Goal: Task Accomplishment & Management: Use online tool/utility

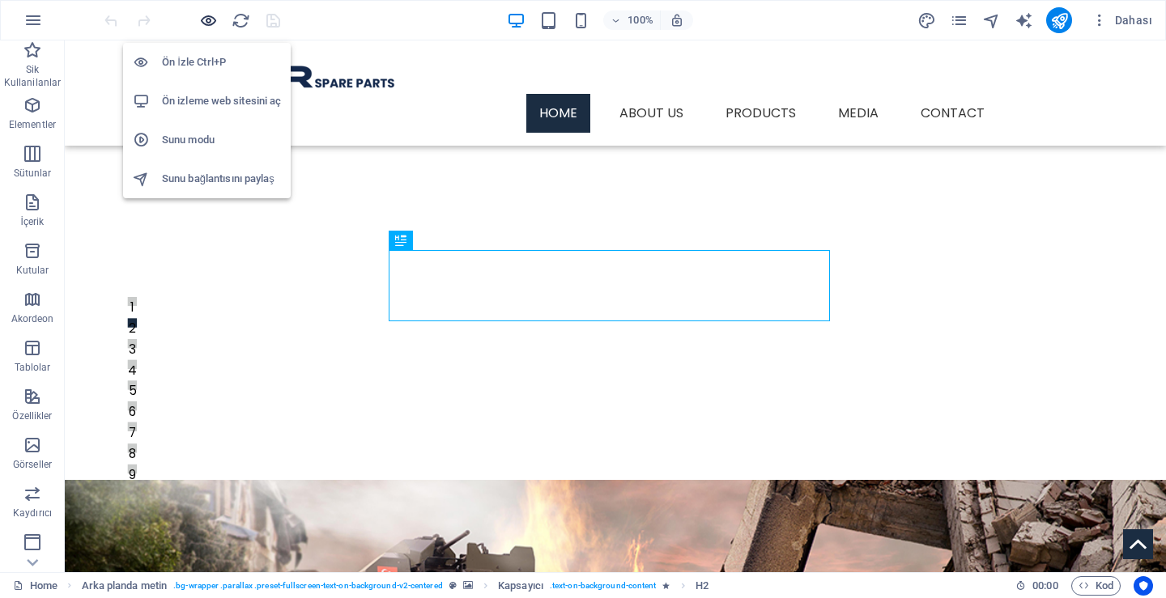
scroll to position [393, 0]
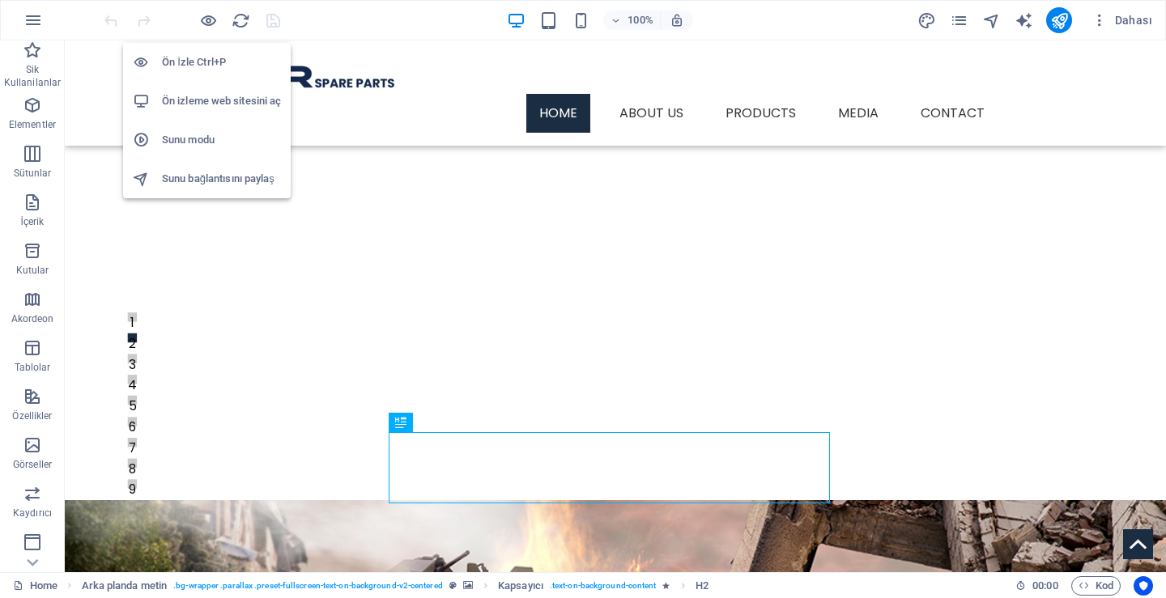
click at [198, 103] on h6 "Ön izleme web sitesini aç" at bounding box center [221, 100] width 119 height 19
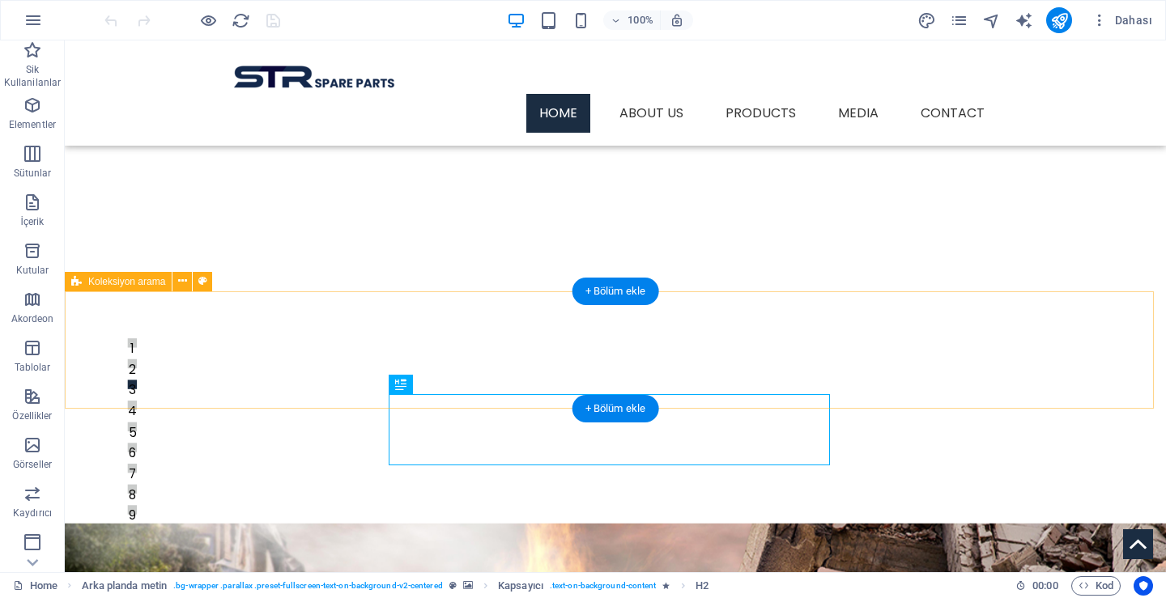
scroll to position [435, 0]
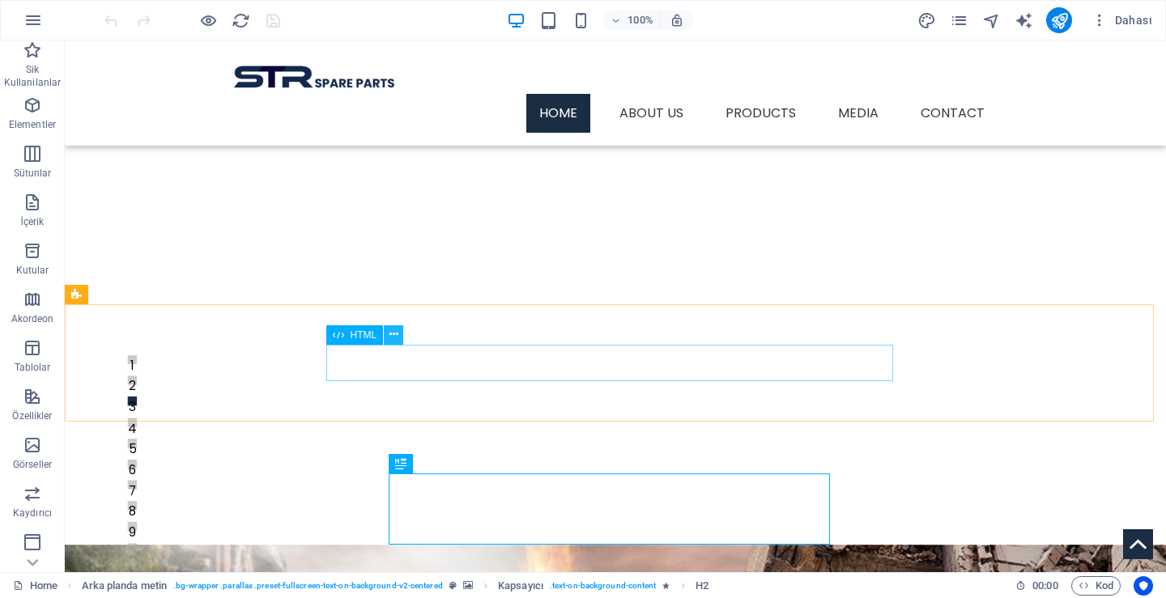
click at [387, 331] on button at bounding box center [393, 334] width 19 height 19
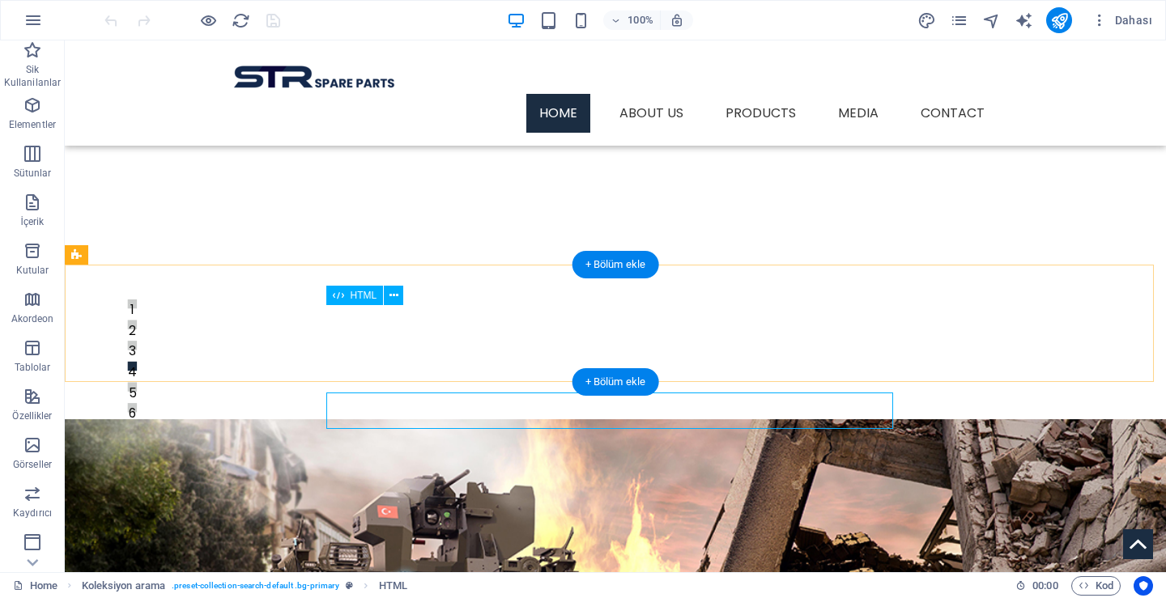
scroll to position [382, 0]
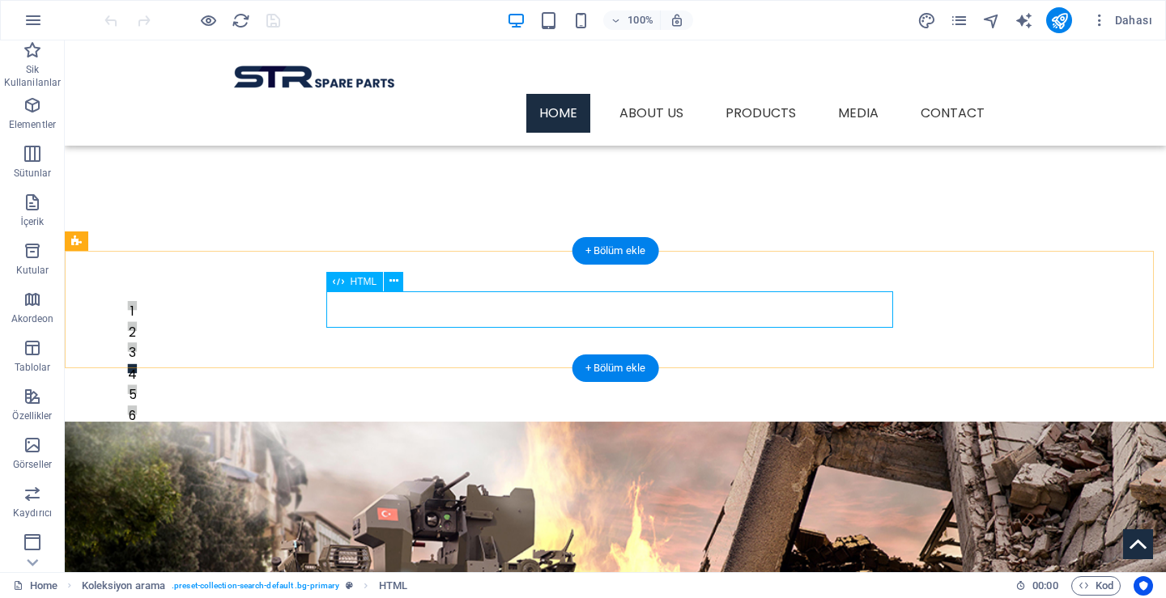
click at [653, 550] on div at bounding box center [615, 568] width 709 height 36
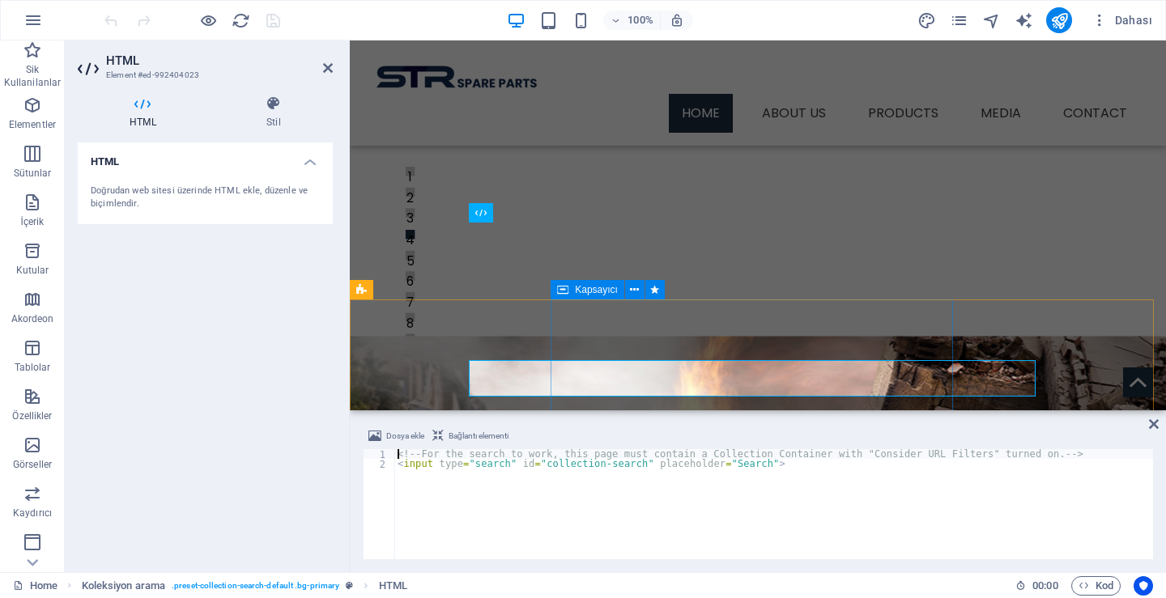
scroll to position [313, 0]
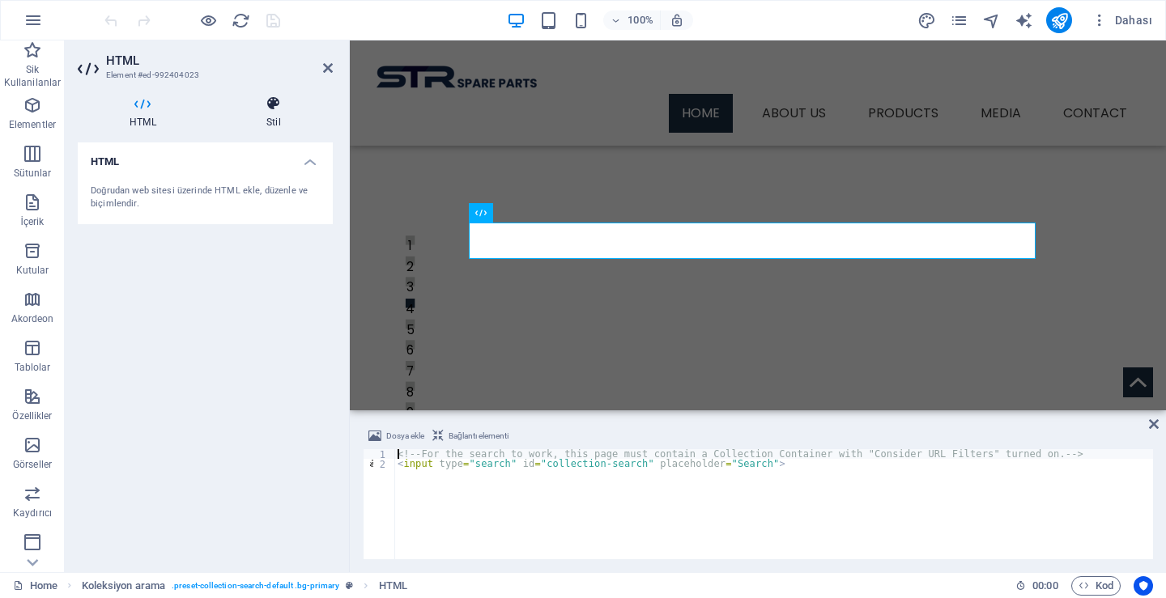
click at [284, 108] on icon at bounding box center [274, 104] width 118 height 16
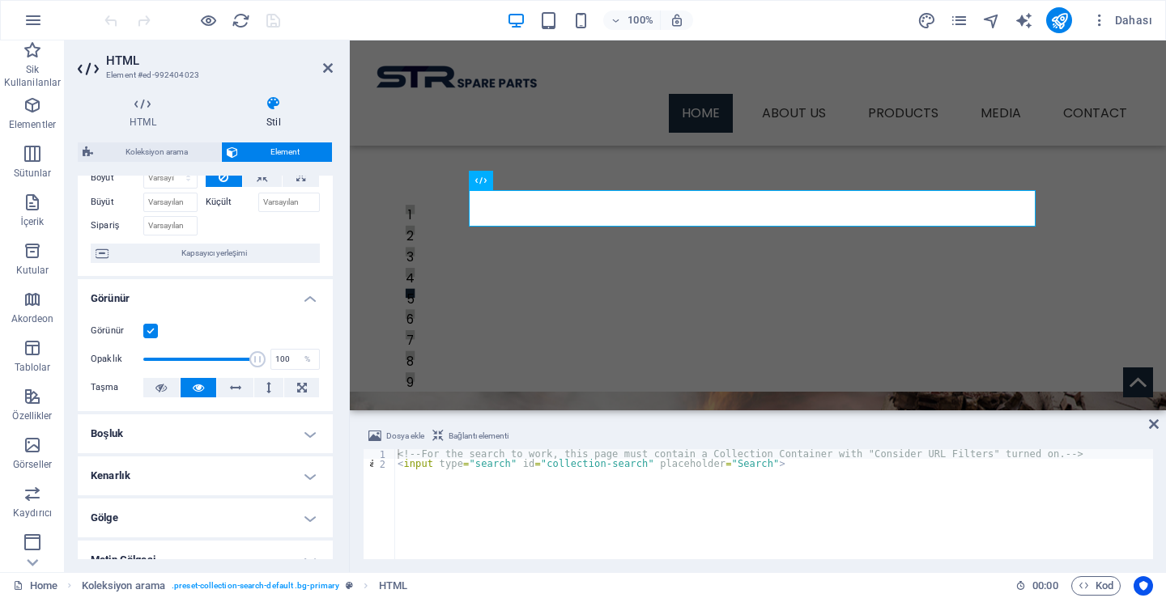
scroll to position [0, 0]
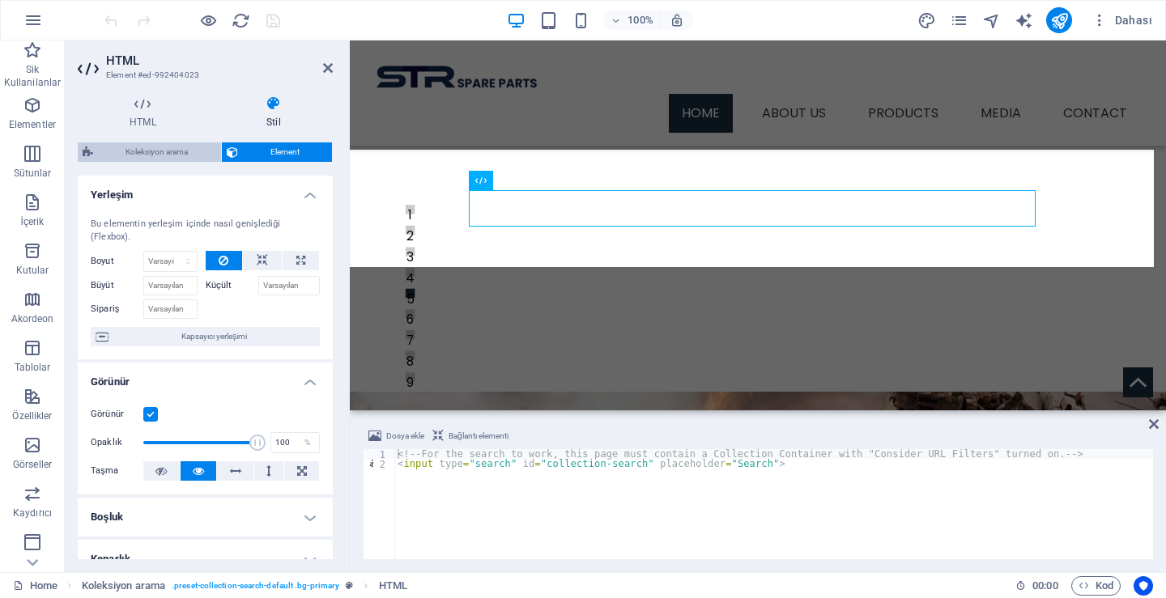
click at [155, 155] on span "Koleksiyon arama" at bounding box center [157, 151] width 118 height 19
select select "px"
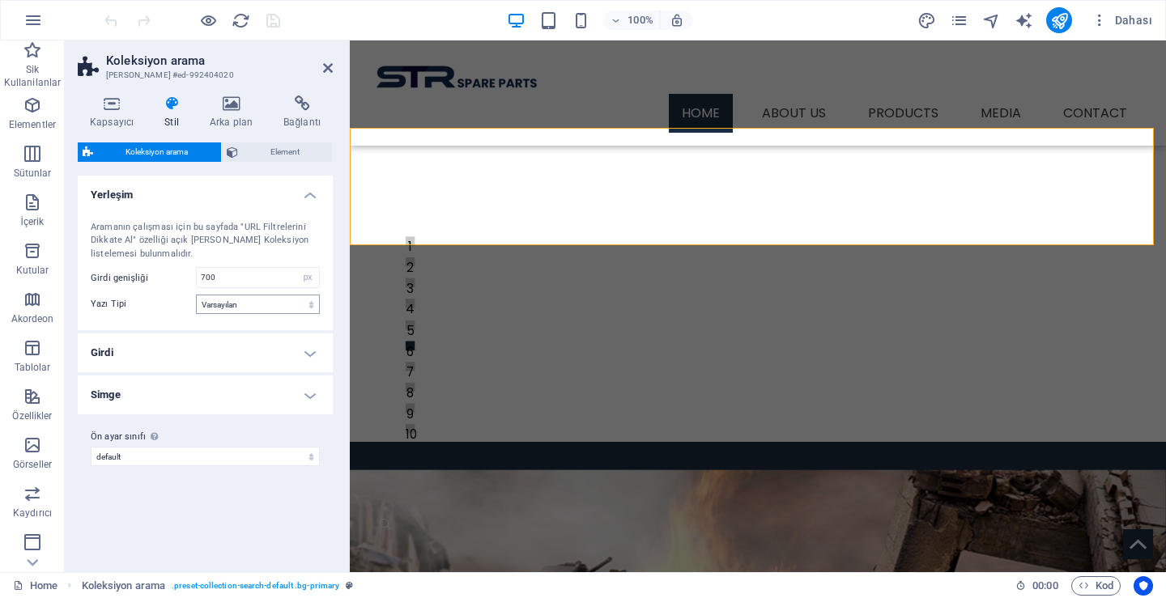
scroll to position [313, 0]
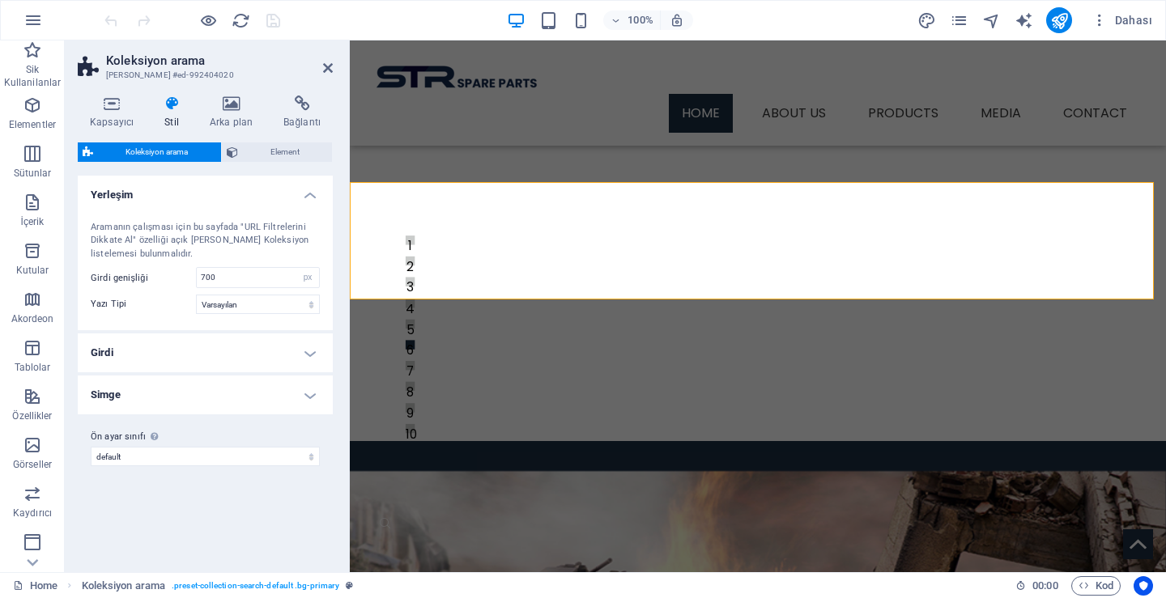
click at [216, 359] on h4 "Girdi" at bounding box center [205, 353] width 255 height 39
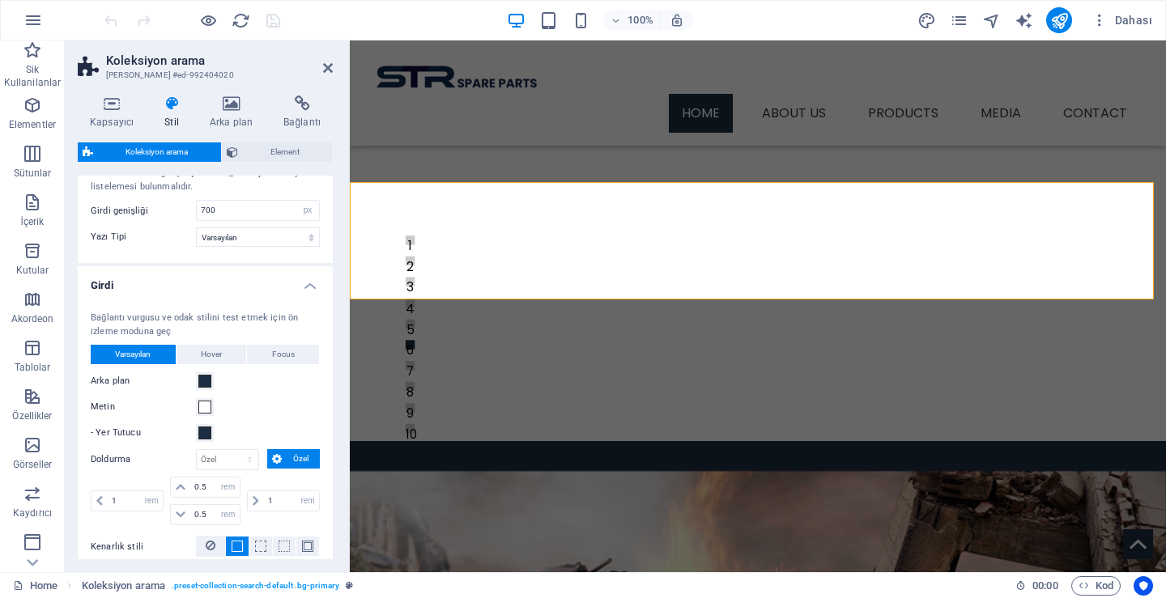
scroll to position [0, 0]
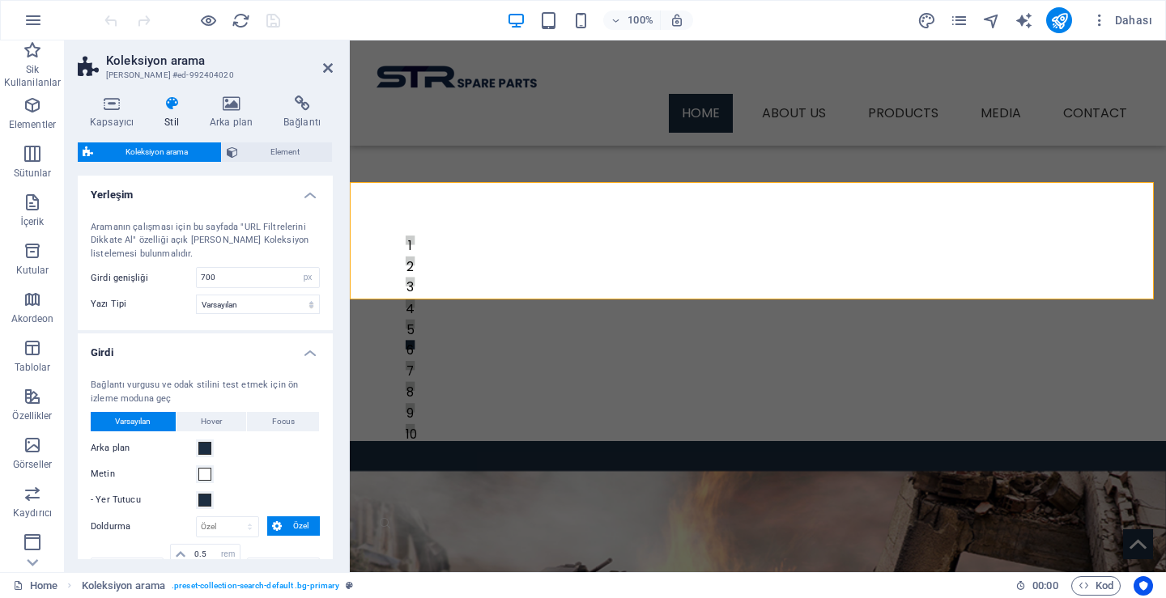
click at [299, 363] on div "Bağlantı vurgusu ve odak stilini test etmek için ön izleme moduna geç Varsayıla…" at bounding box center [204, 556] width 261 height 386
click at [304, 355] on h4 "Girdi" at bounding box center [205, 348] width 255 height 29
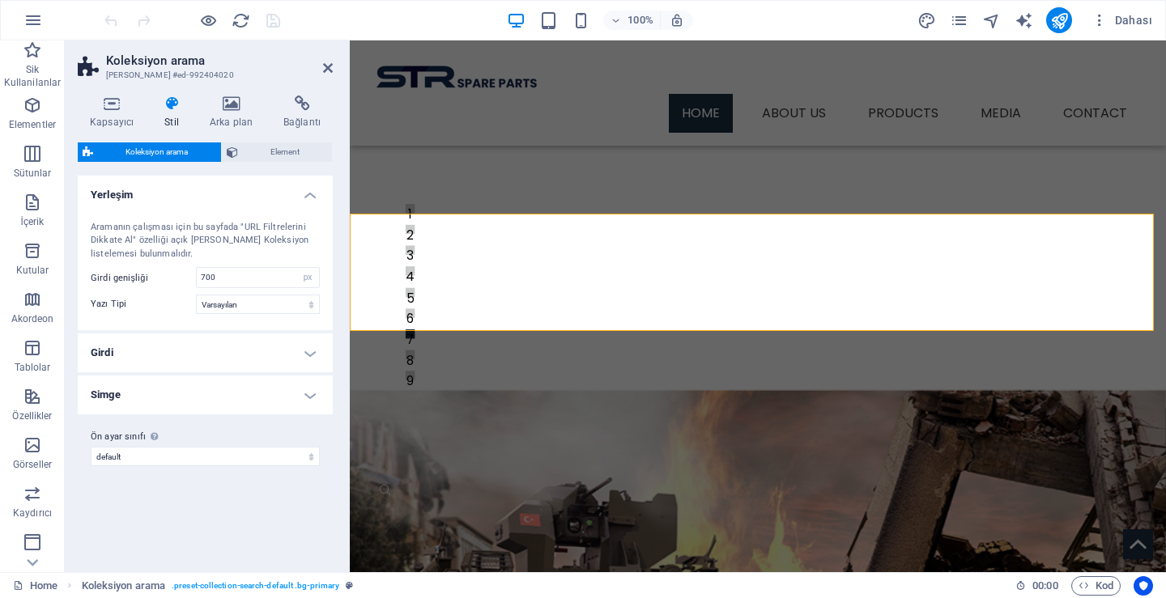
scroll to position [281, 0]
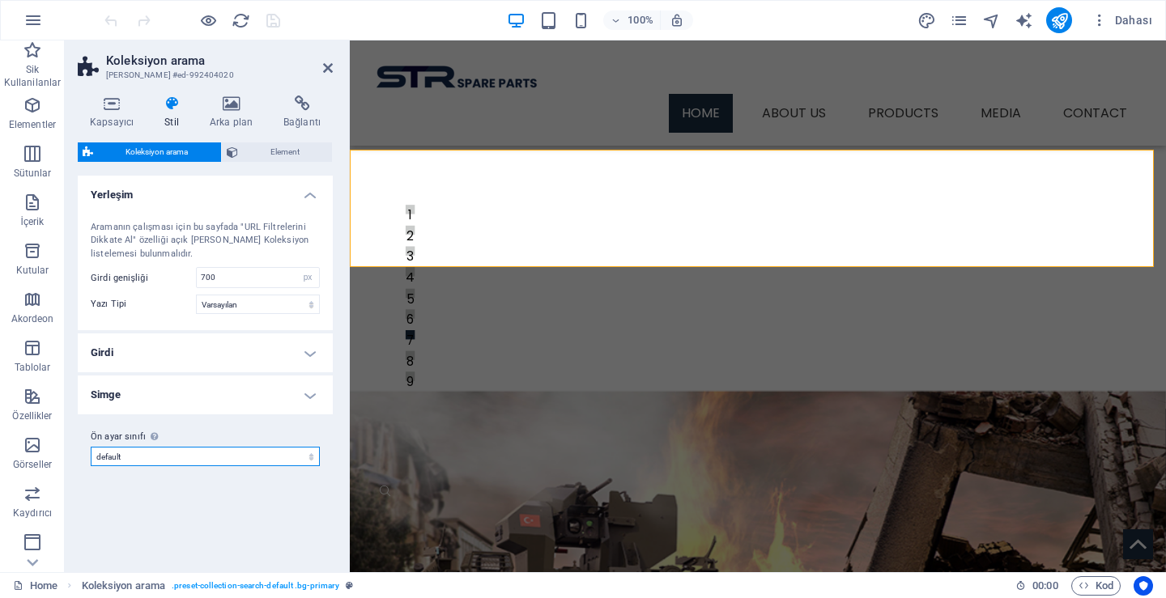
click at [164, 461] on select "default Ön ayar sınıfı ekle" at bounding box center [205, 456] width 229 height 19
click at [271, 156] on span "Element" at bounding box center [285, 151] width 85 height 19
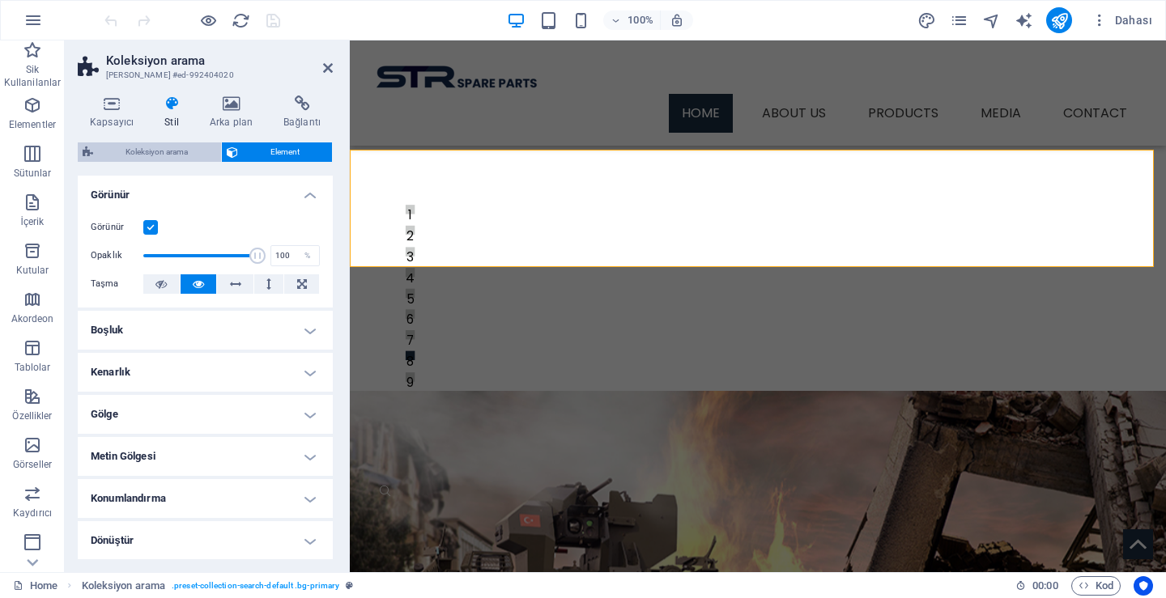
click at [193, 147] on span "Koleksiyon arama" at bounding box center [157, 151] width 118 height 19
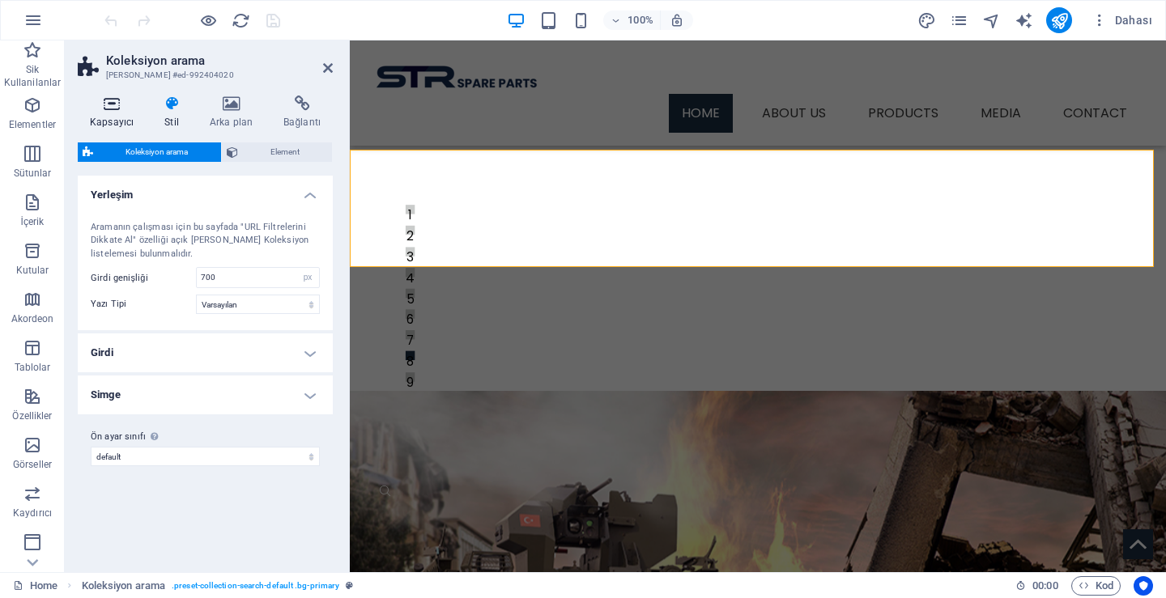
click at [110, 117] on h4 "Kapsayıcı" at bounding box center [115, 113] width 74 height 34
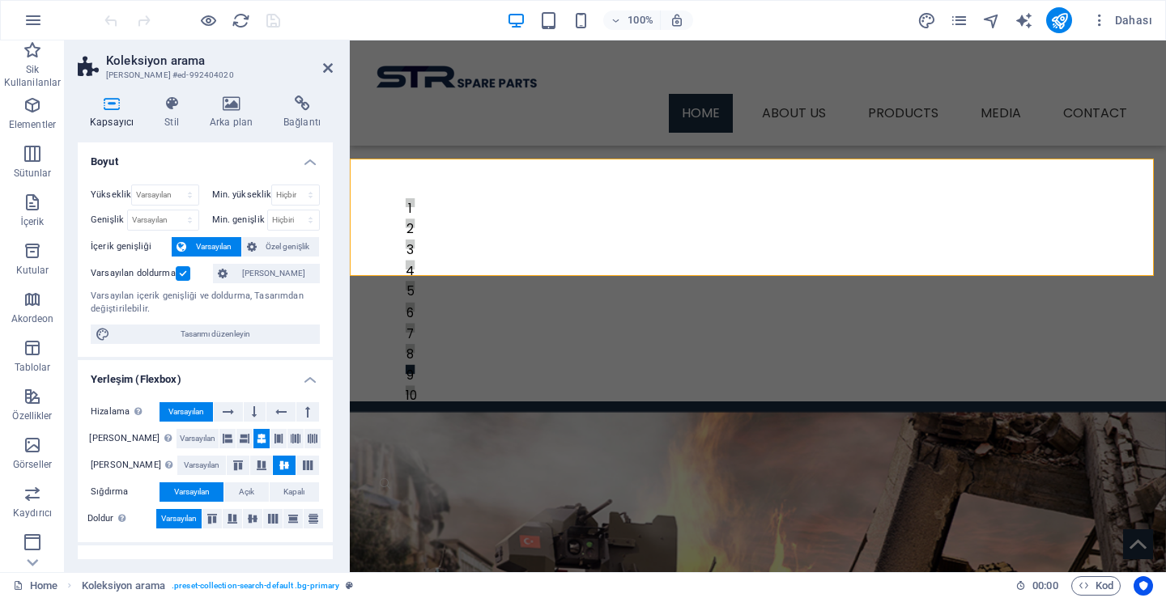
scroll to position [272, 0]
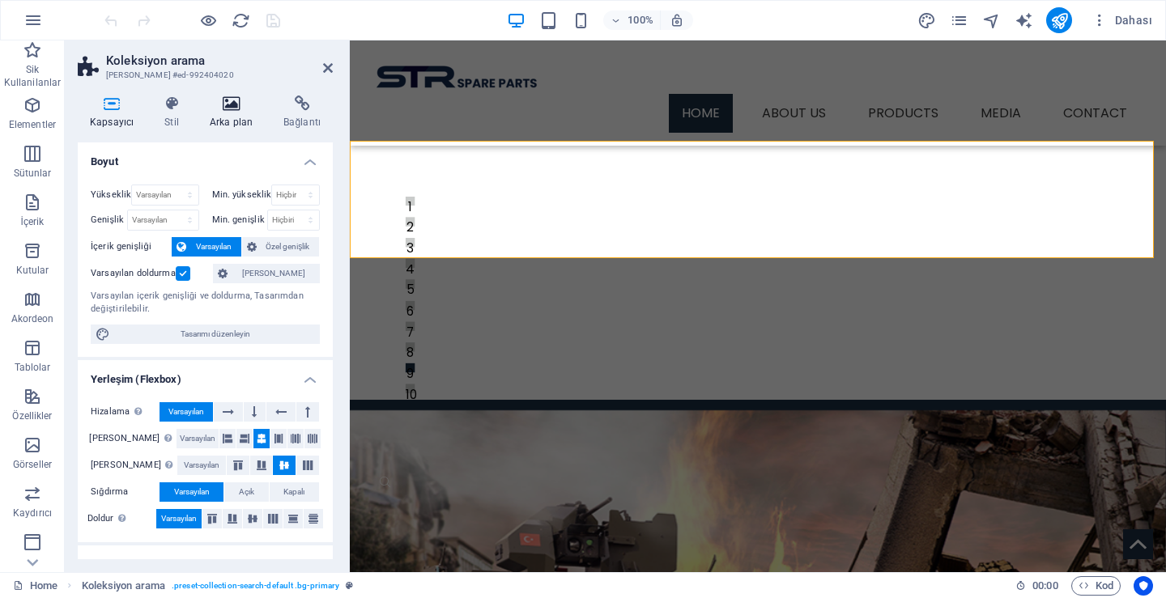
click at [246, 126] on h4 "Arka plan" at bounding box center [235, 113] width 74 height 34
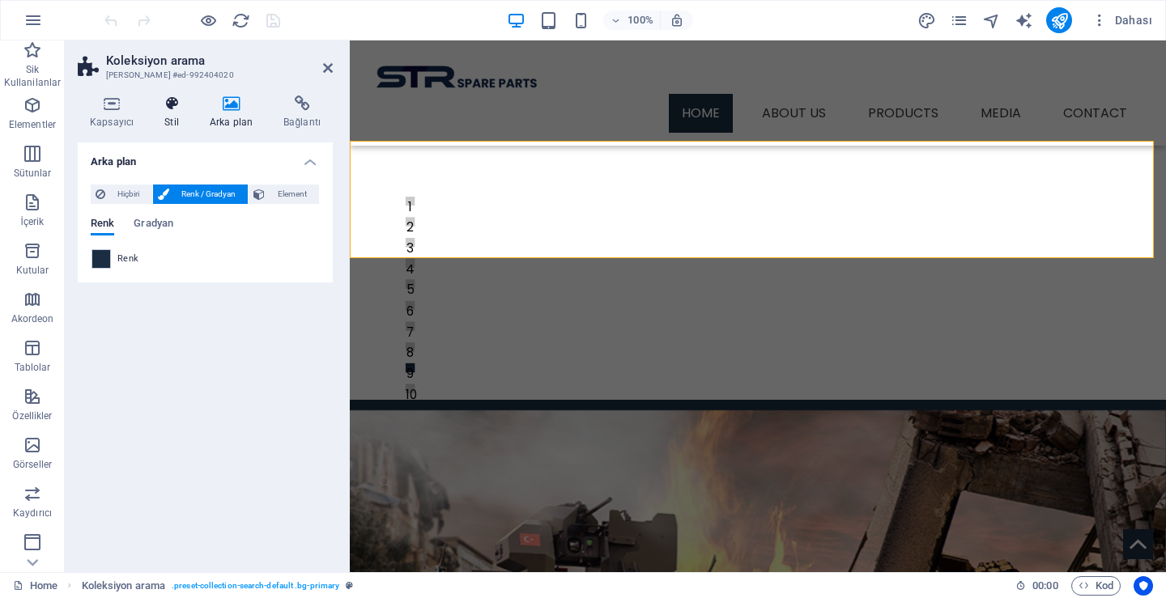
click at [181, 116] on h4 "Stil" at bounding box center [174, 113] width 45 height 34
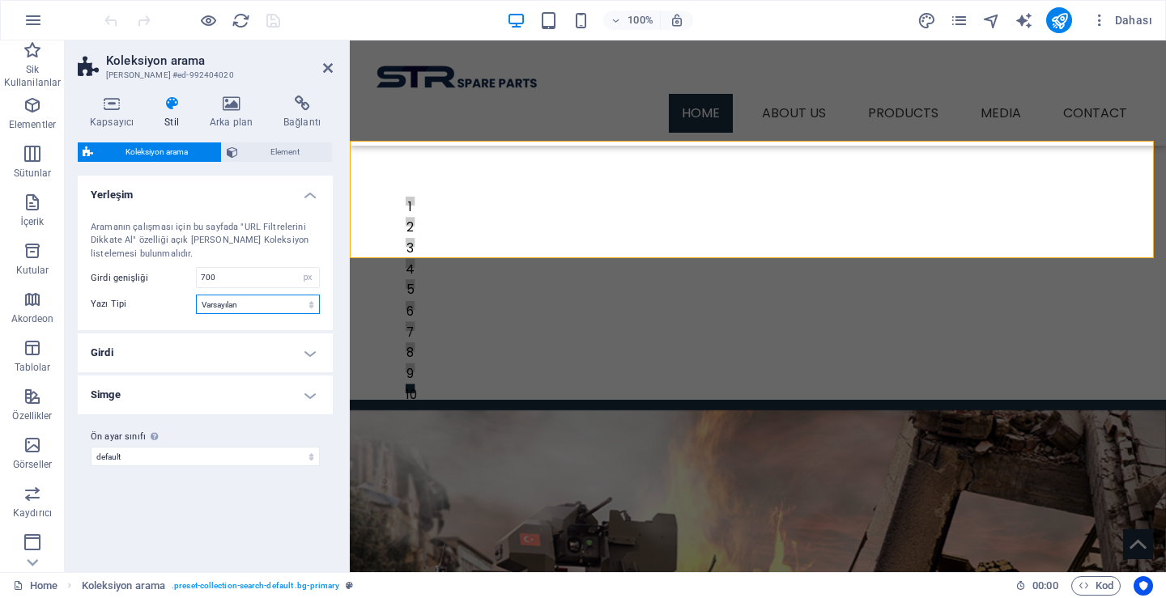
click at [253, 303] on select "Varsayılan Başlıklar" at bounding box center [258, 304] width 124 height 19
click at [196, 295] on select "Varsayılan Başlıklar" at bounding box center [258, 304] width 124 height 19
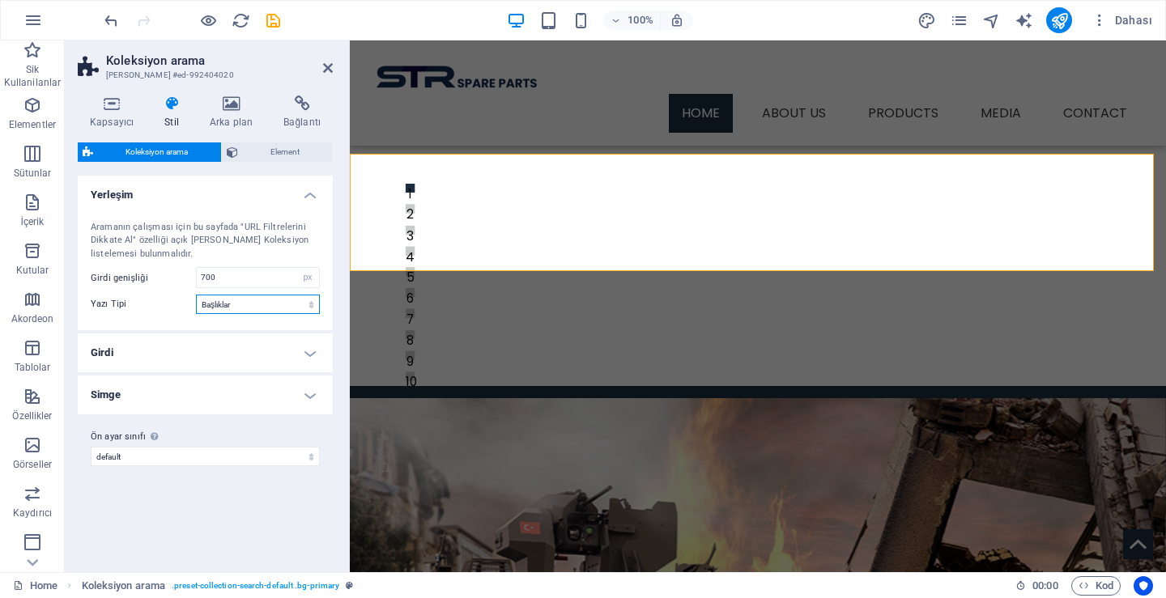
scroll to position [254, 0]
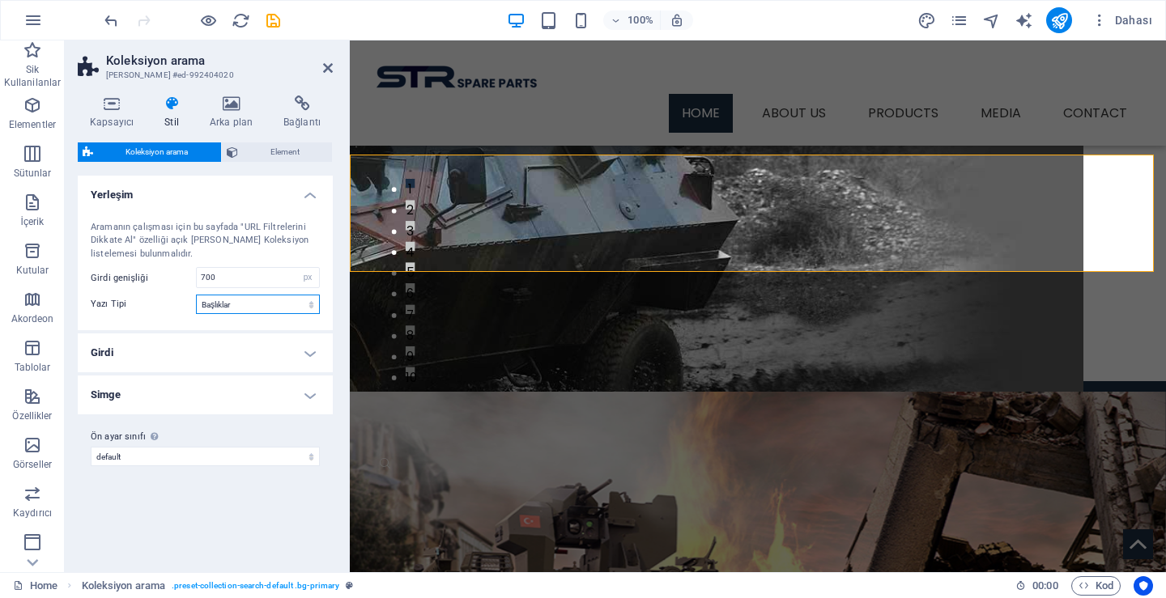
click at [253, 308] on select "Varsayılan Başlıklar" at bounding box center [258, 304] width 124 height 19
select select "default-font"
click at [196, 295] on select "Varsayılan Başlıklar" at bounding box center [258, 304] width 124 height 19
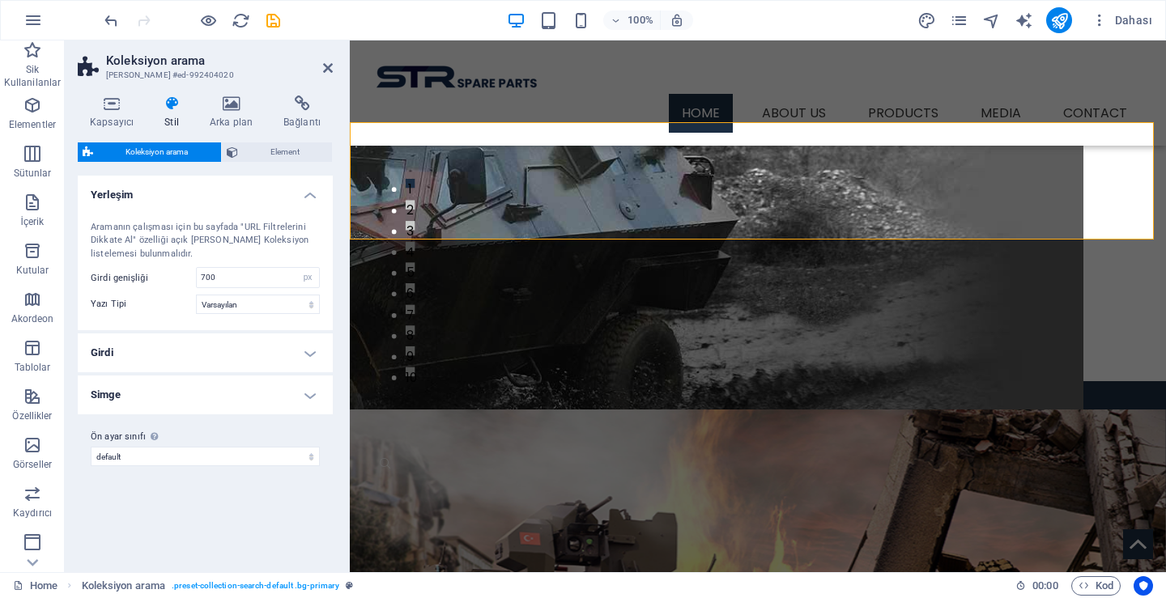
click at [233, 349] on h4 "Girdi" at bounding box center [205, 353] width 255 height 39
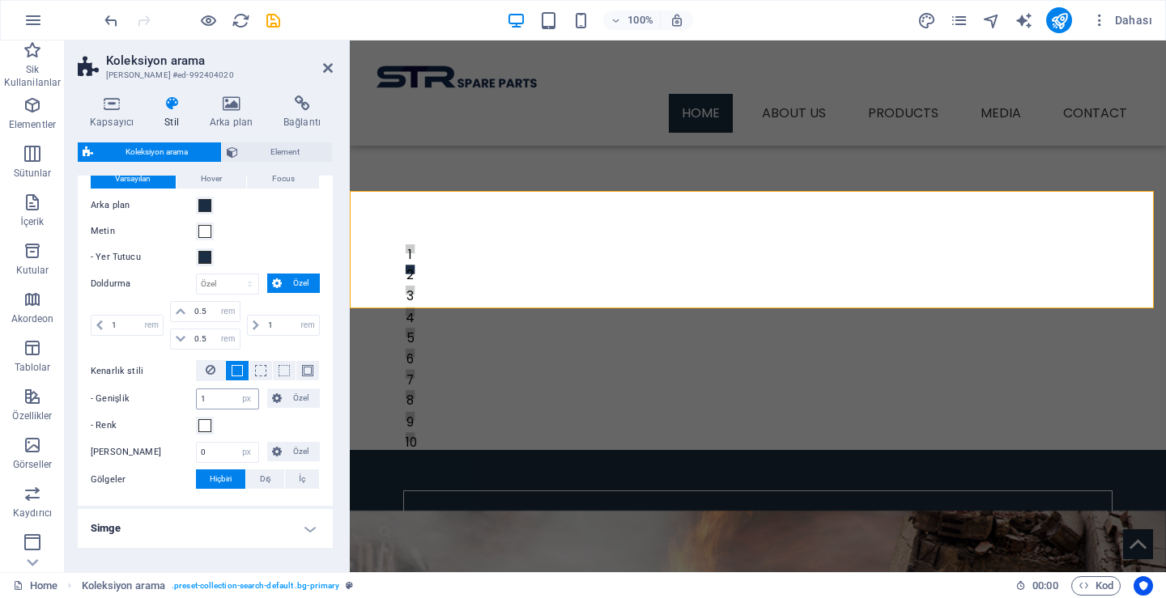
scroll to position [296, 0]
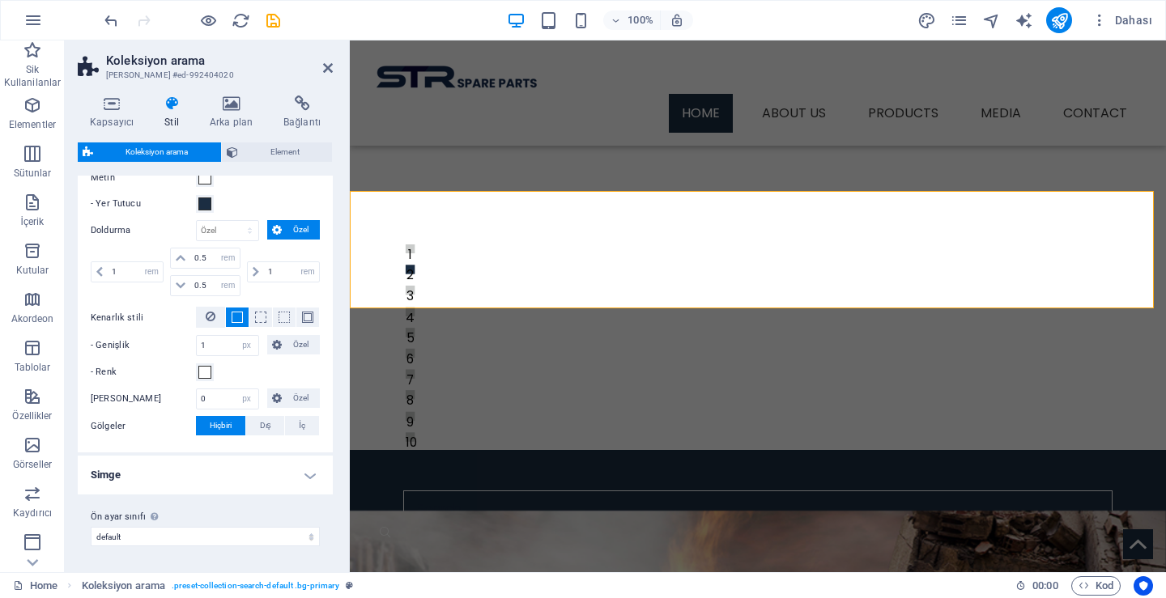
click at [146, 465] on h4 "Simge" at bounding box center [205, 475] width 255 height 39
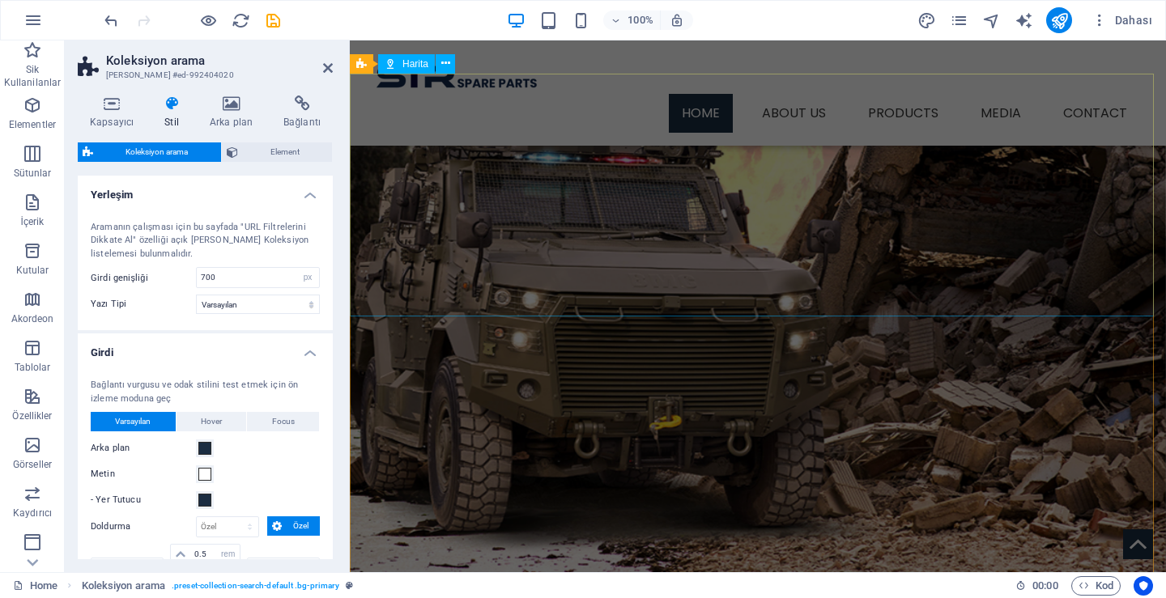
scroll to position [1308, 0]
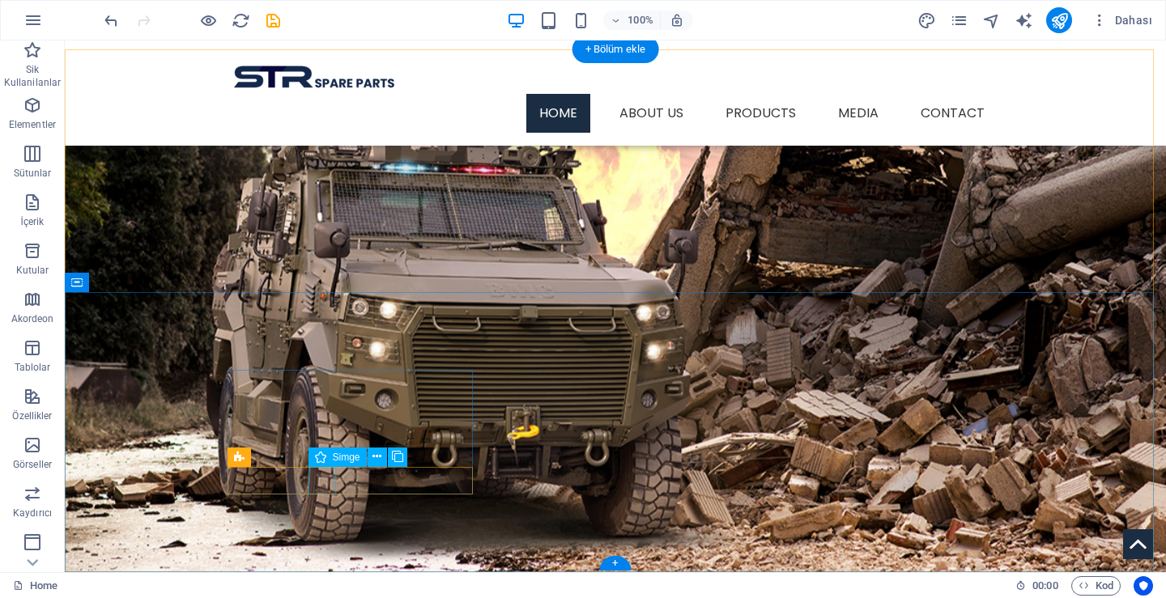
scroll to position [1298, 0]
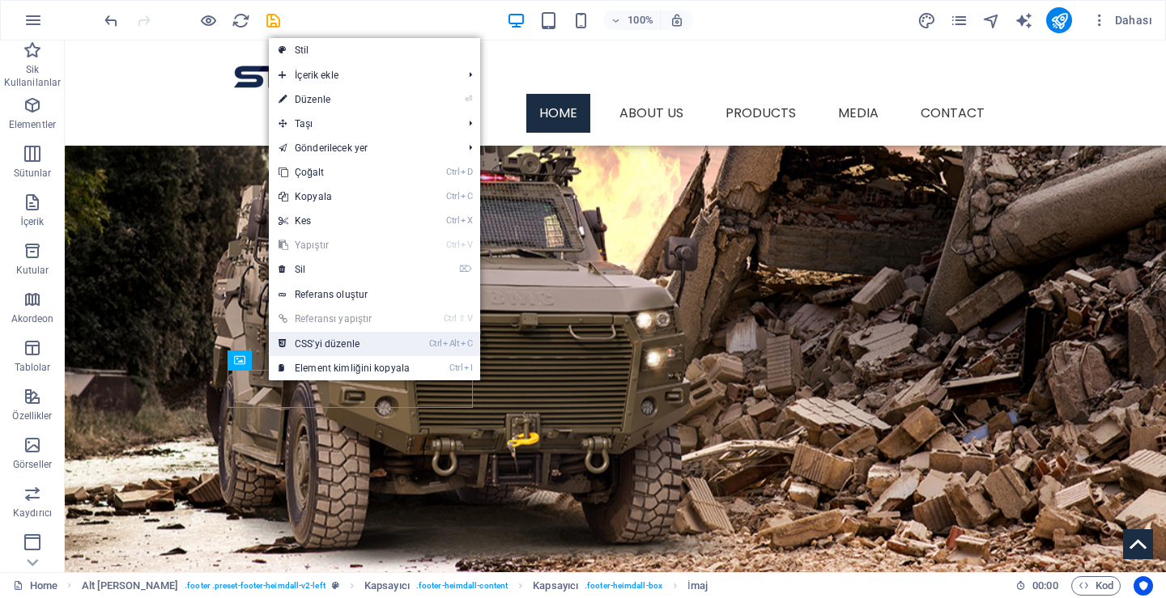
click at [315, 343] on link "Ctrl Alt C CSS'yi düzenle" at bounding box center [344, 344] width 151 height 24
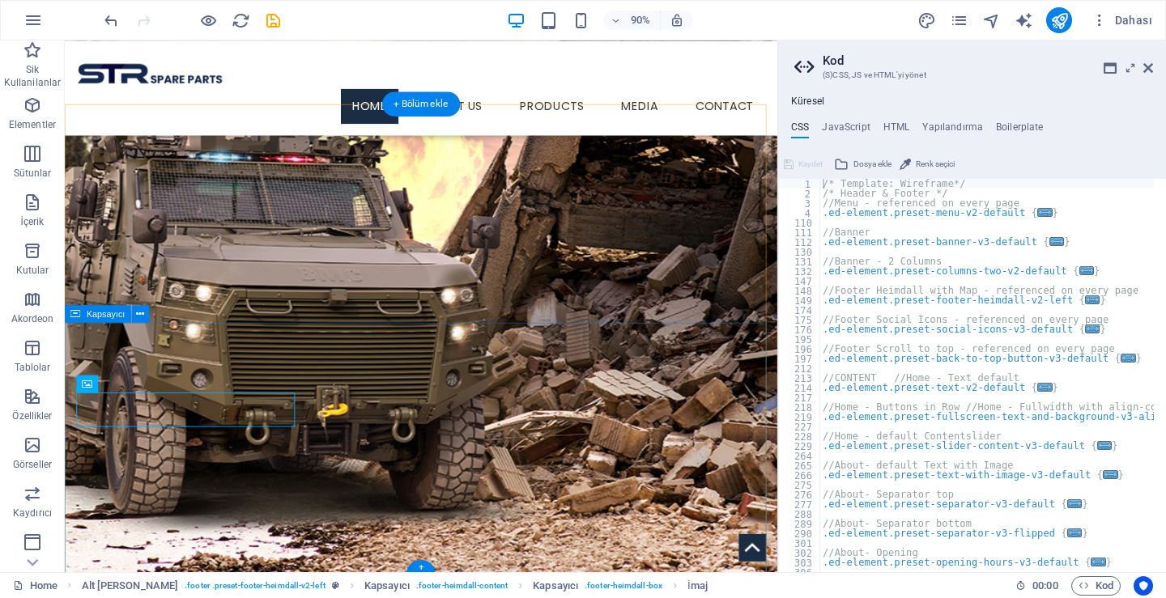
scroll to position [1260, 0]
click at [1154, 67] on aside "Kod (S)CSS, JS ve HTML'[PERSON_NAME] Küresel CSS JavaScript HTML Yapılandırma B…" at bounding box center [971, 306] width 389 height 532
drag, startPoint x: 1150, startPoint y: 67, endPoint x: 848, endPoint y: 199, distance: 329.5
click at [1150, 67] on icon at bounding box center [1148, 68] width 10 height 13
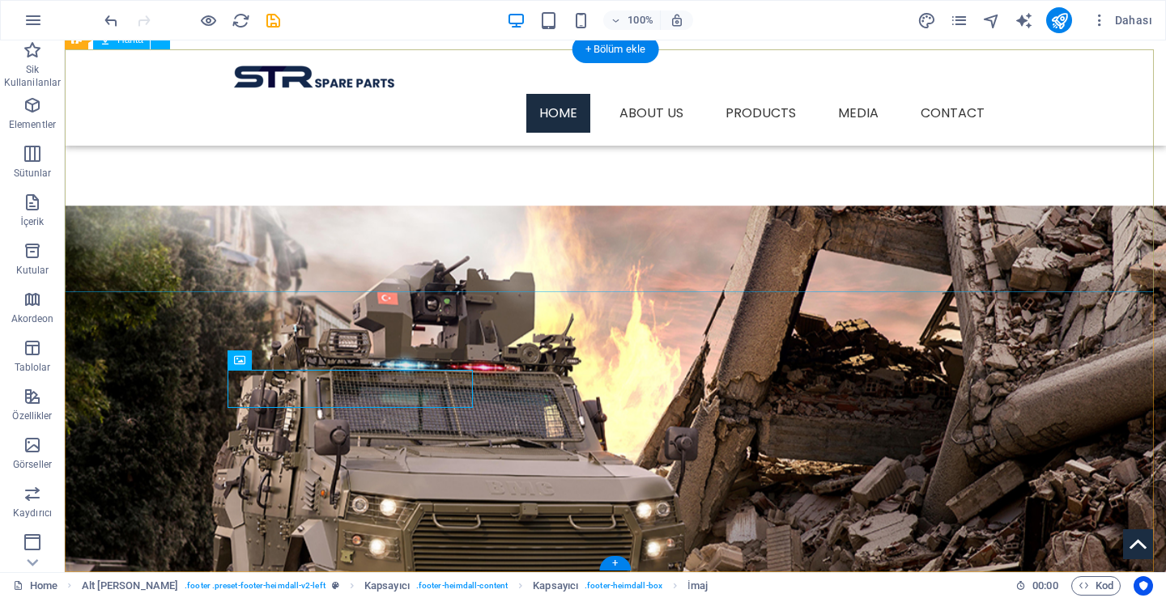
scroll to position [1298, 0]
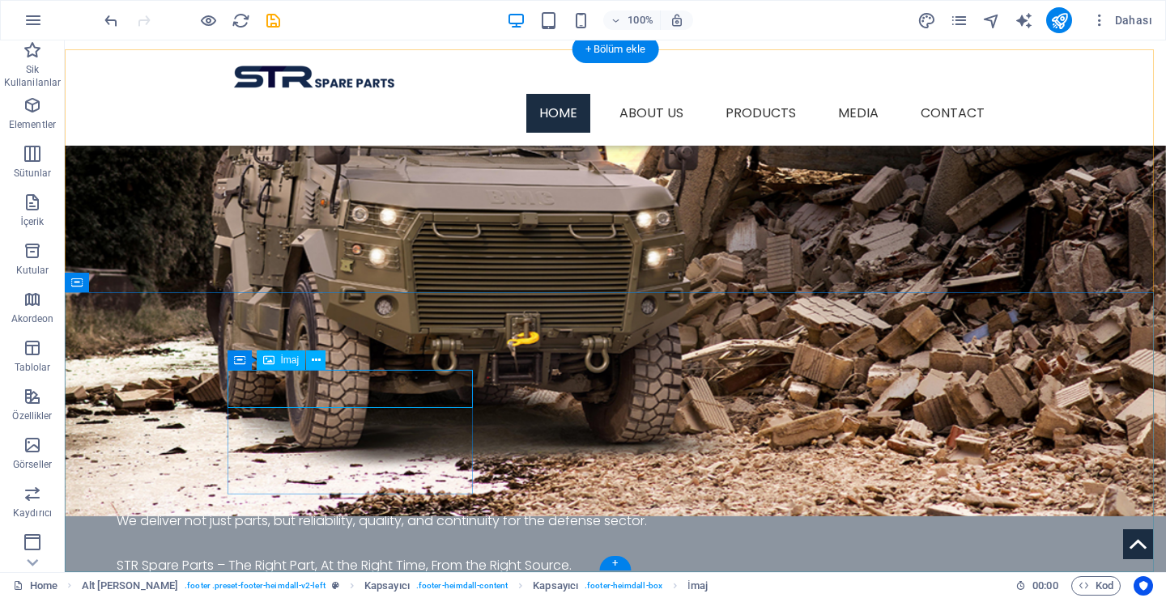
scroll to position [1161, 0]
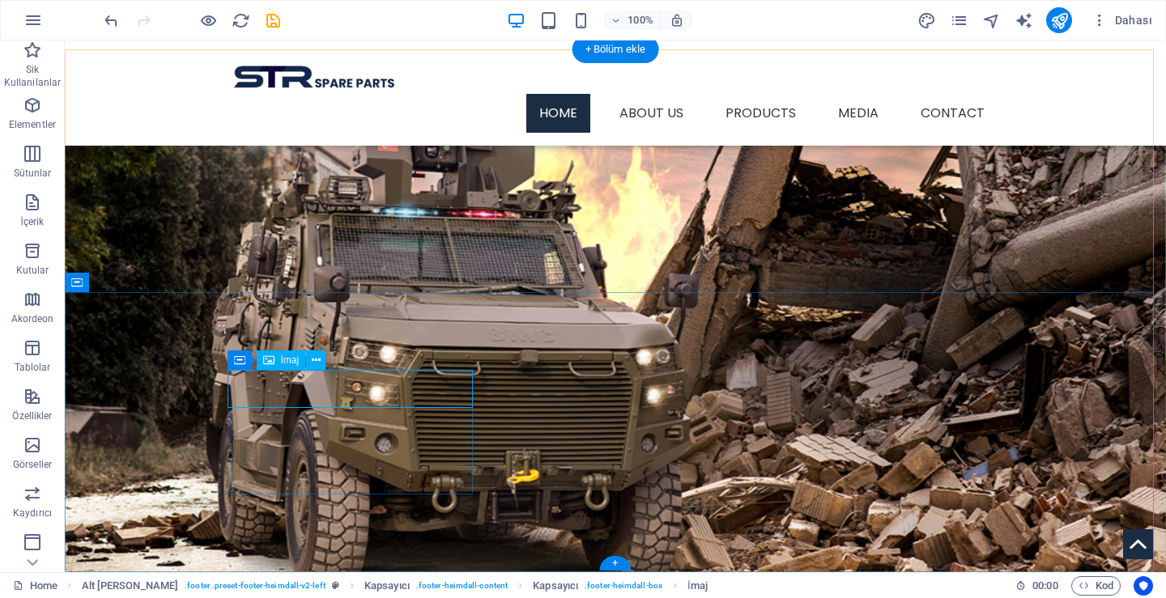
select select "px"
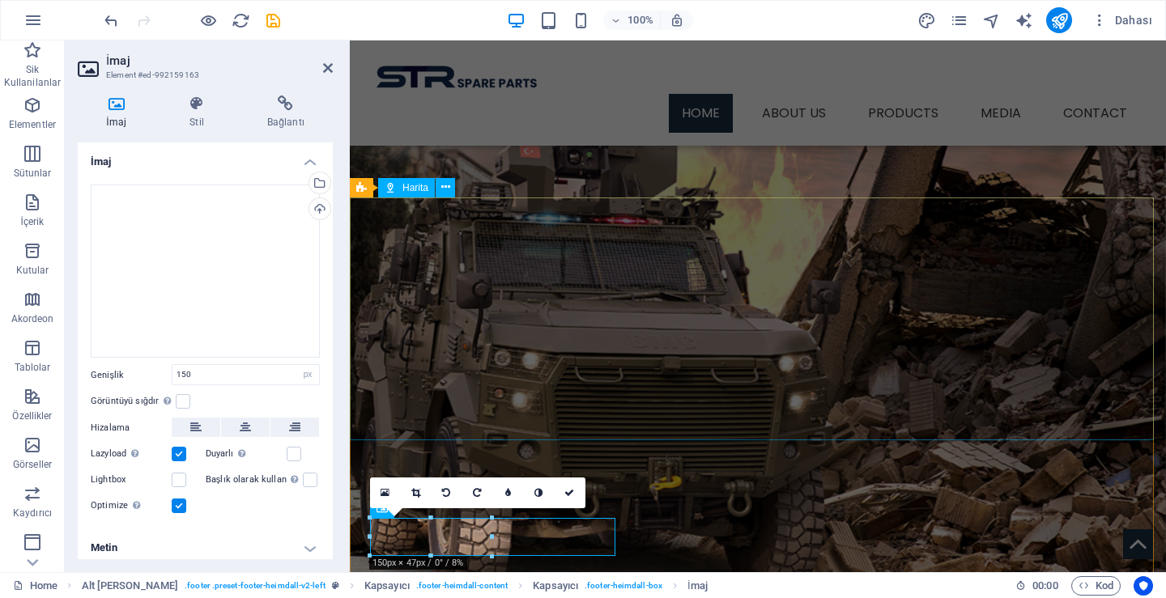
scroll to position [1308, 0]
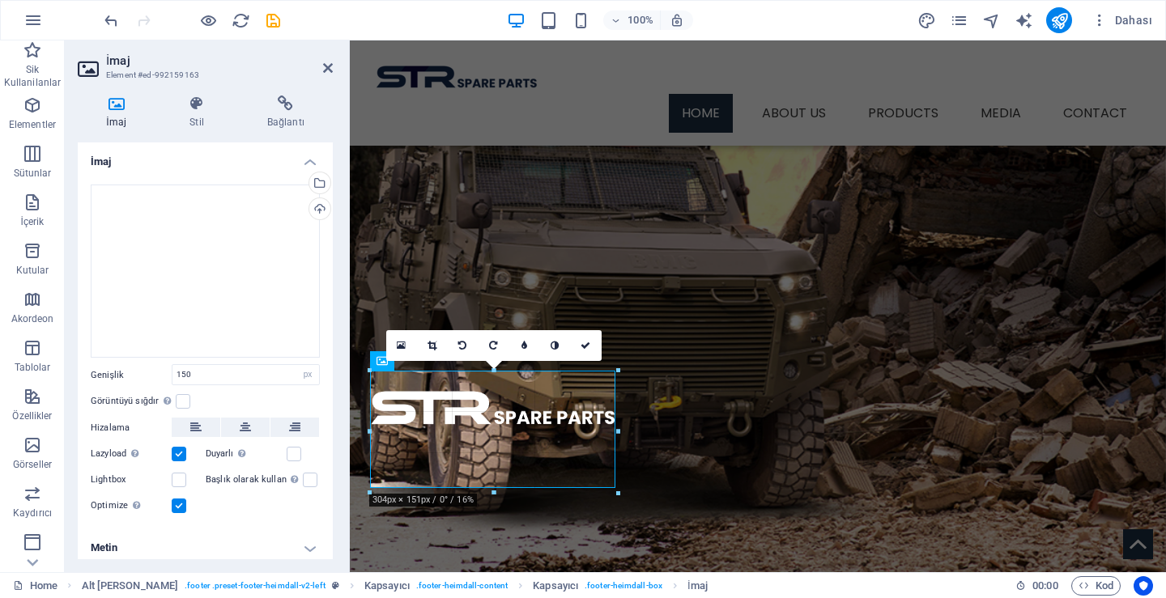
drag, startPoint x: 489, startPoint y: 407, endPoint x: 488, endPoint y: 491, distance: 84.2
type input "304"
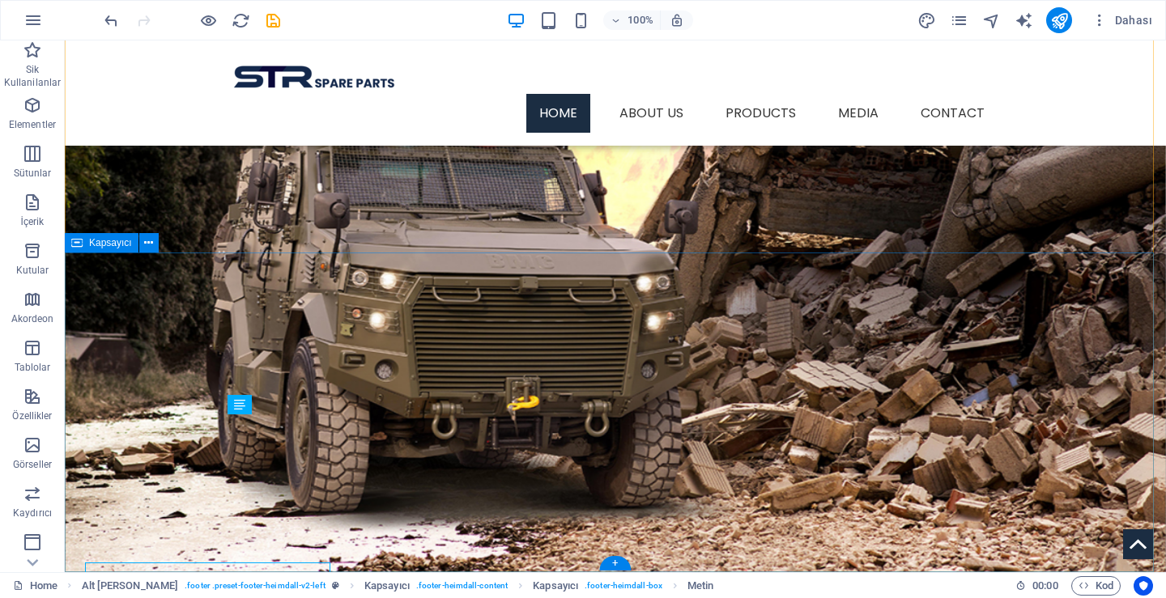
scroll to position [1338, 0]
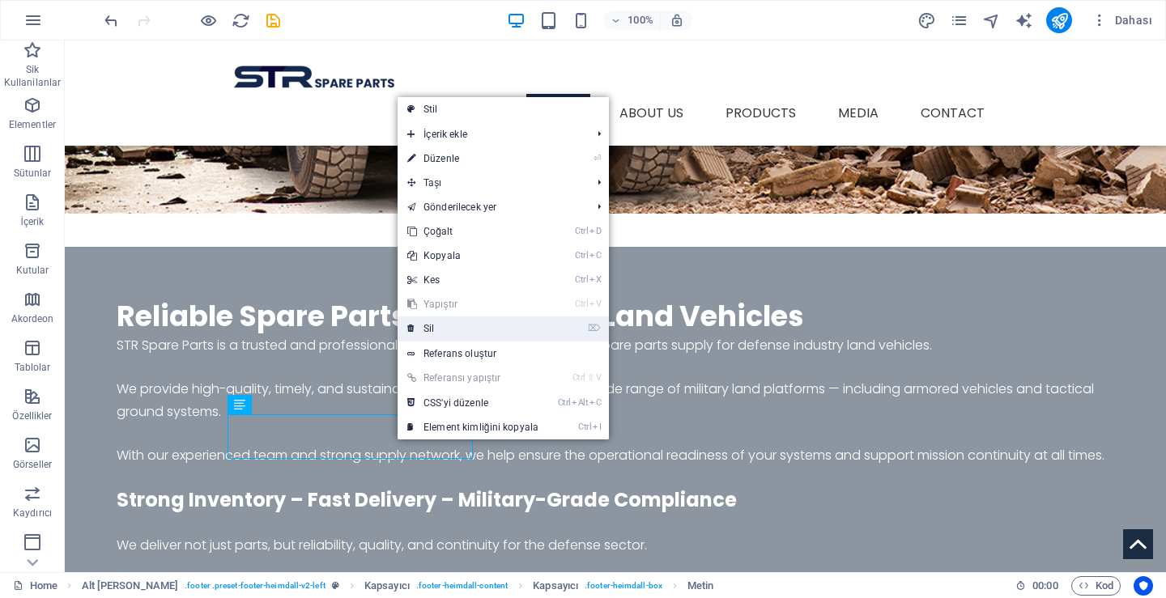
click at [427, 327] on link "⌦ Sil" at bounding box center [472, 329] width 151 height 24
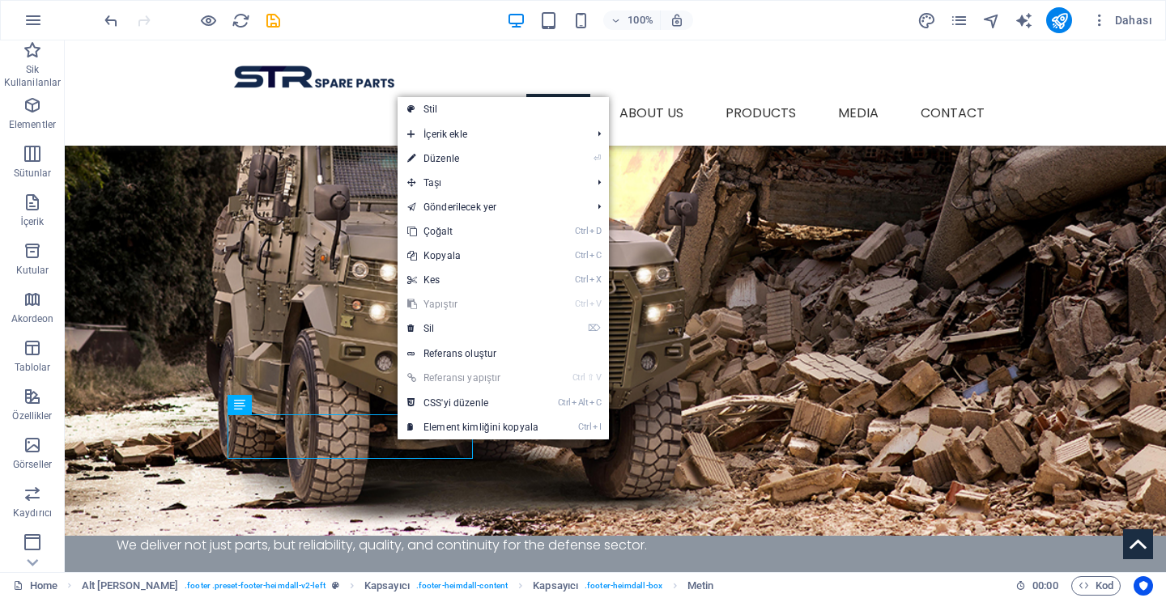
scroll to position [1288, 0]
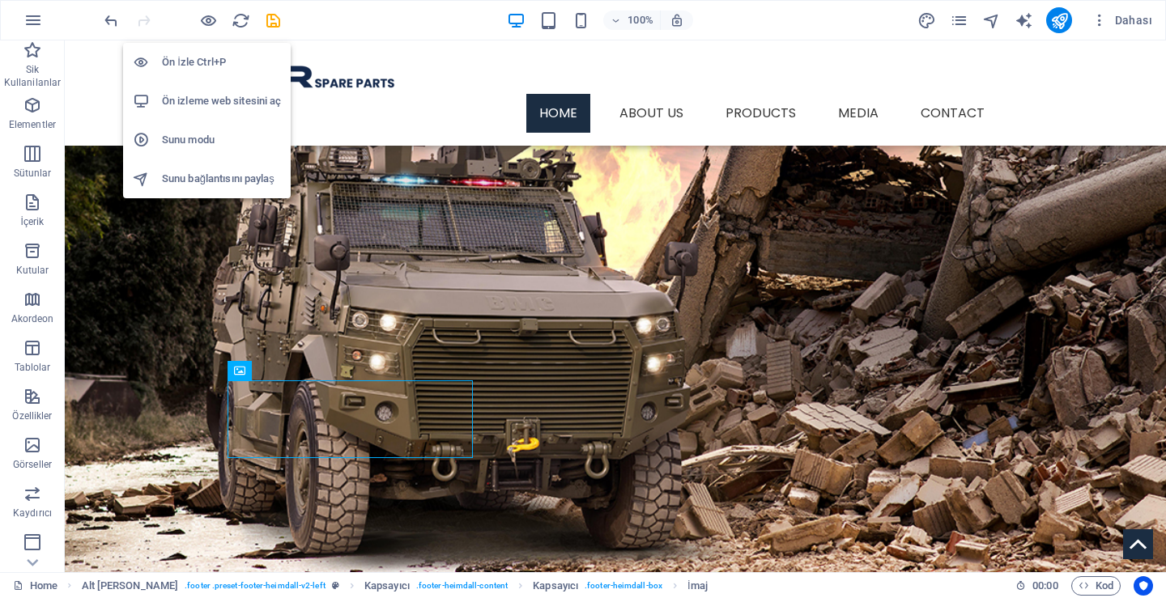
click at [199, 58] on h6 "Ön İzle Ctrl+P" at bounding box center [221, 62] width 119 height 19
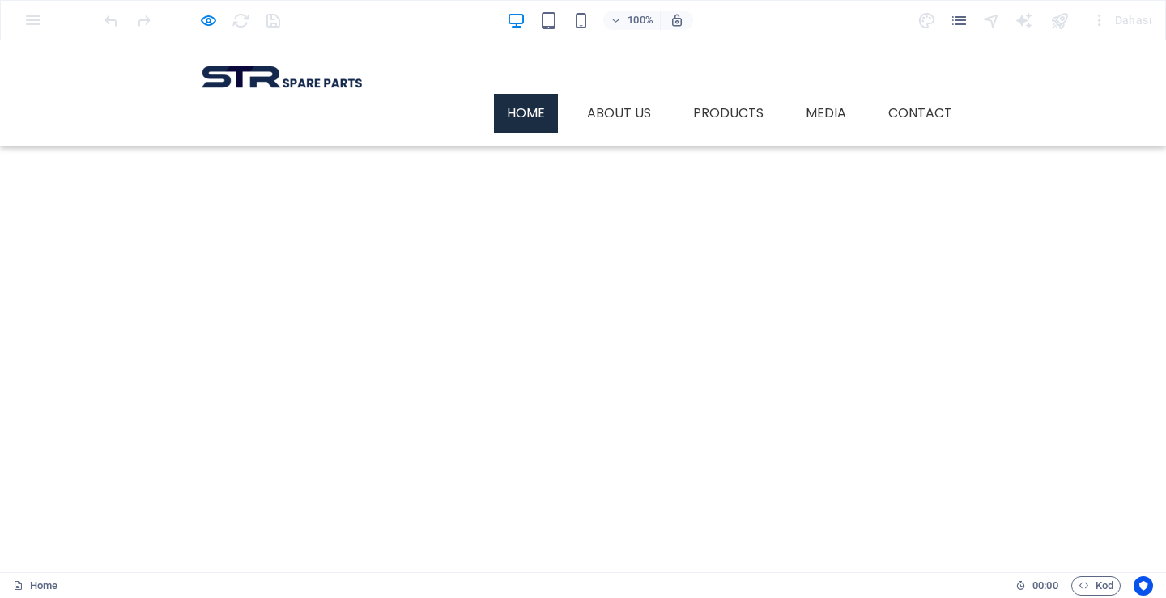
scroll to position [0, 0]
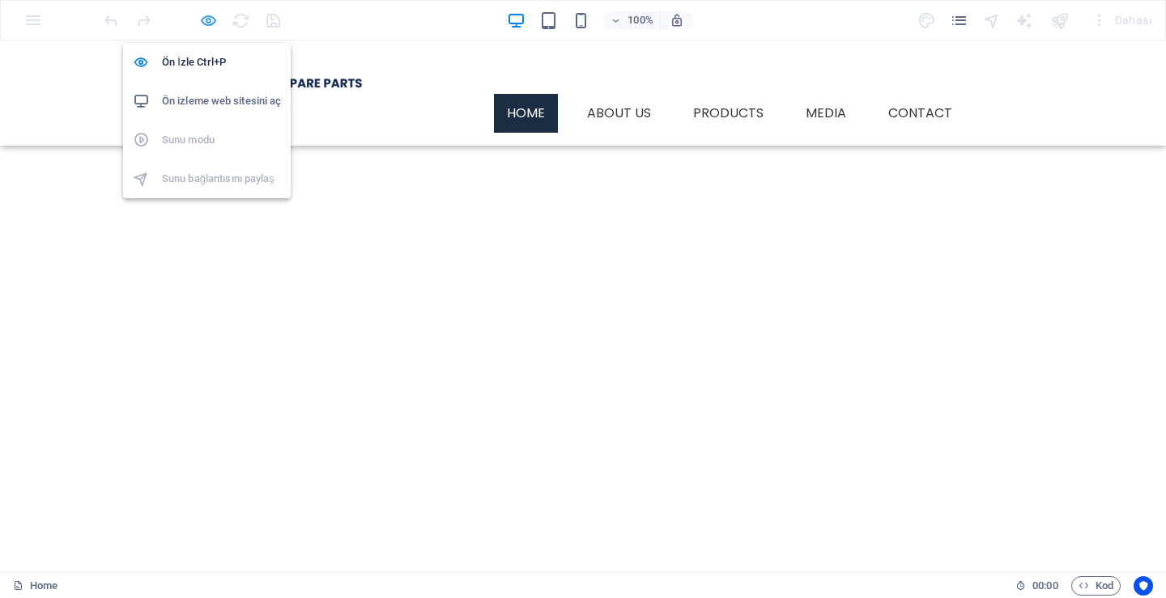
click at [210, 22] on icon "button" at bounding box center [208, 20] width 19 height 19
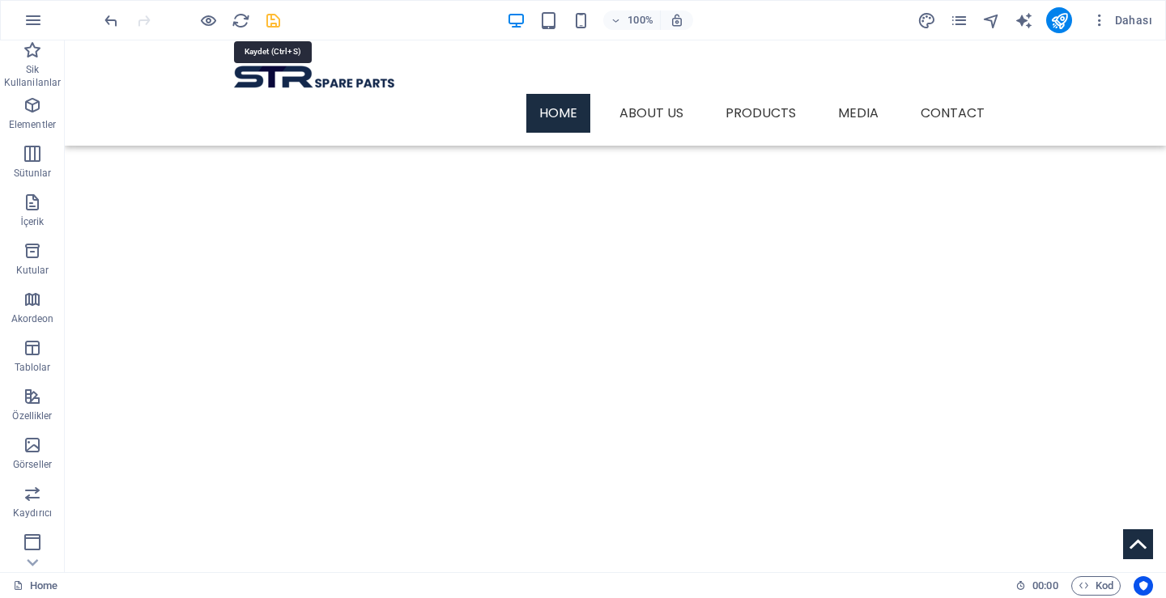
click at [274, 25] on icon "save" at bounding box center [273, 20] width 19 height 19
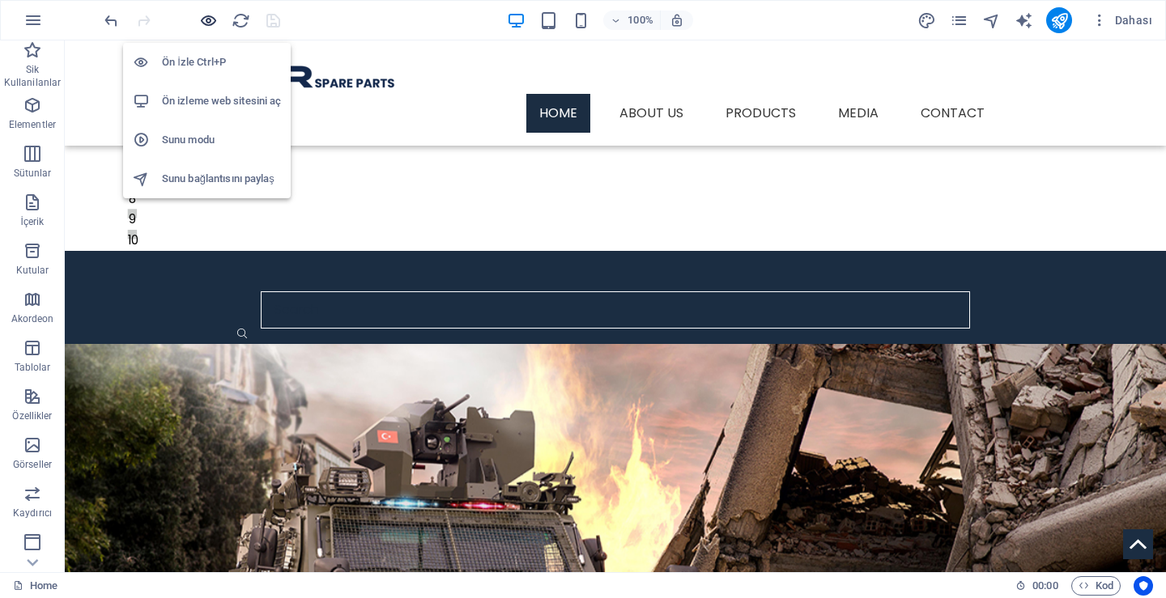
click at [202, 16] on icon "button" at bounding box center [208, 20] width 19 height 19
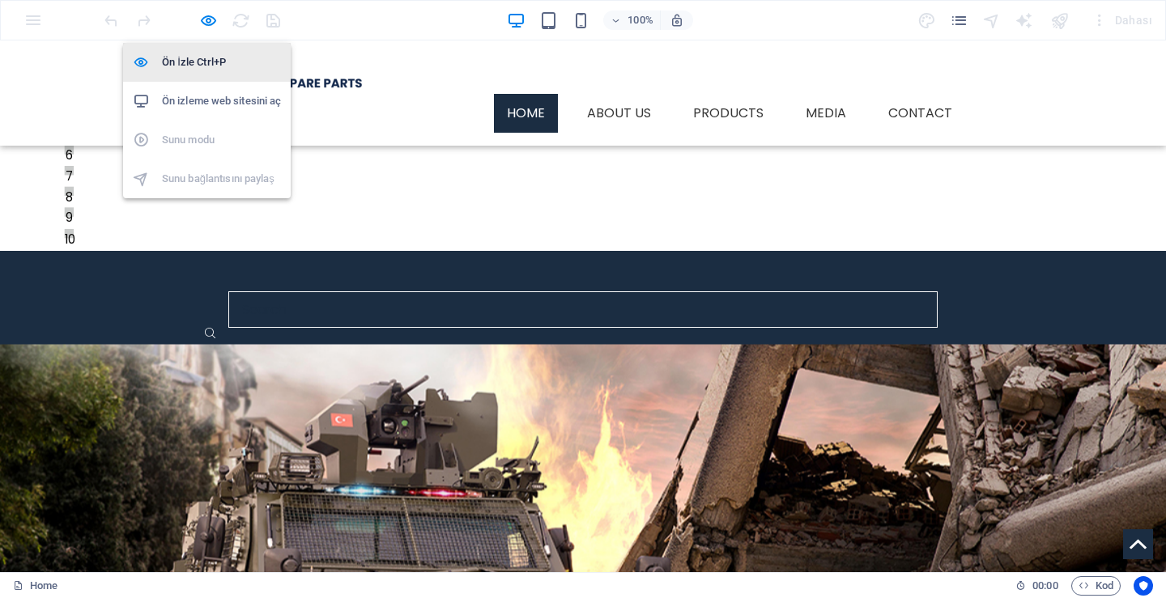
click at [194, 66] on h6 "Ön İzle Ctrl+P" at bounding box center [221, 62] width 119 height 19
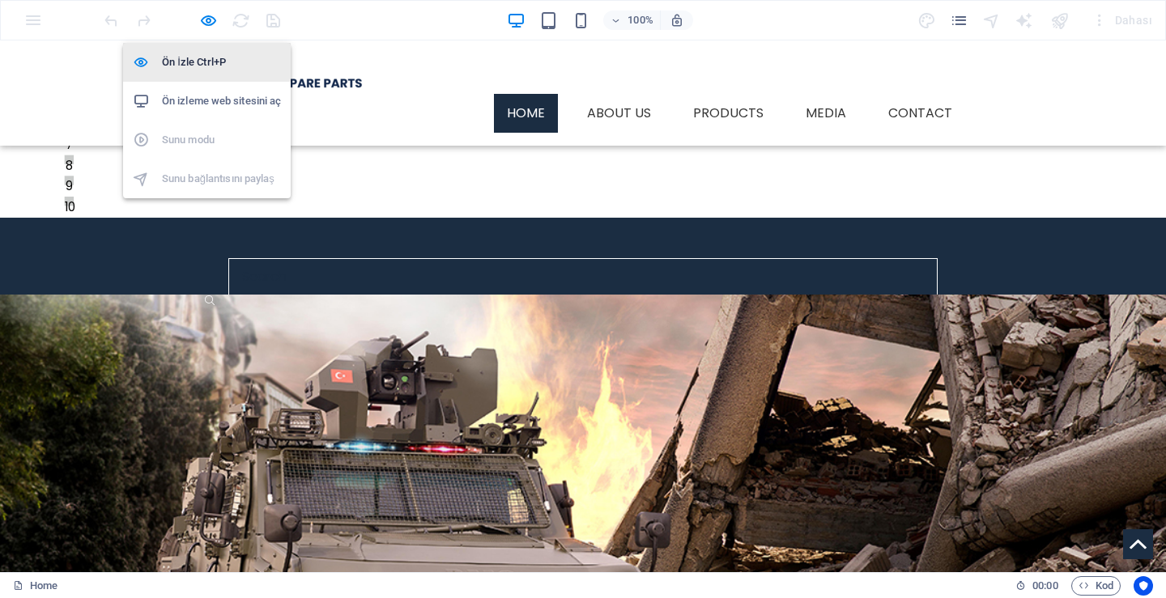
scroll to position [664, 0]
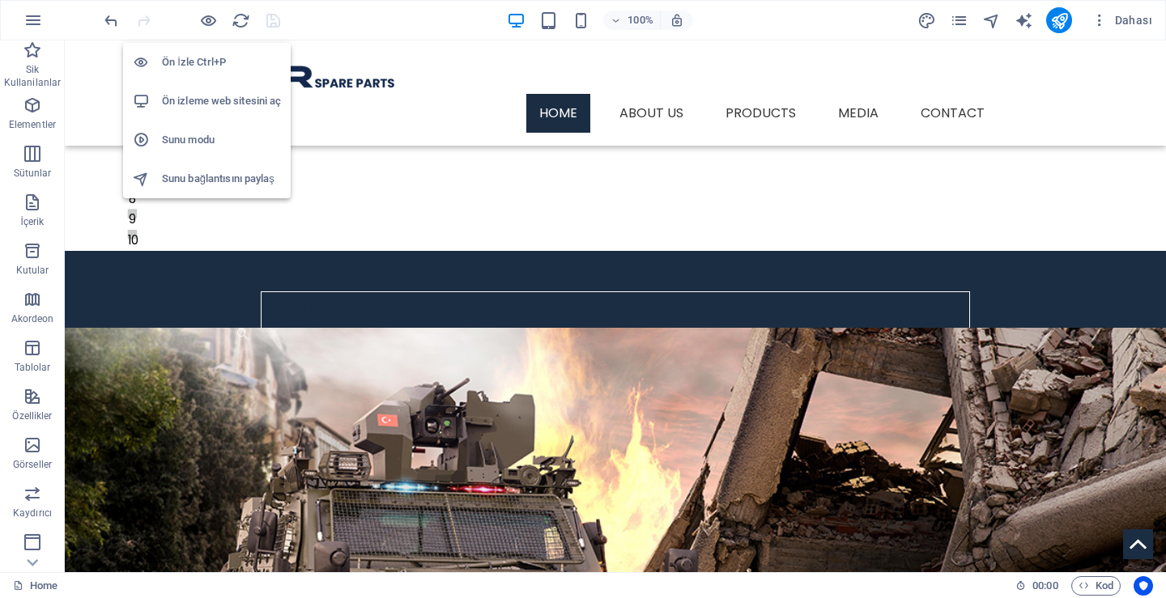
click at [203, 103] on h6 "Ön izleme web sitesini aç" at bounding box center [221, 100] width 119 height 19
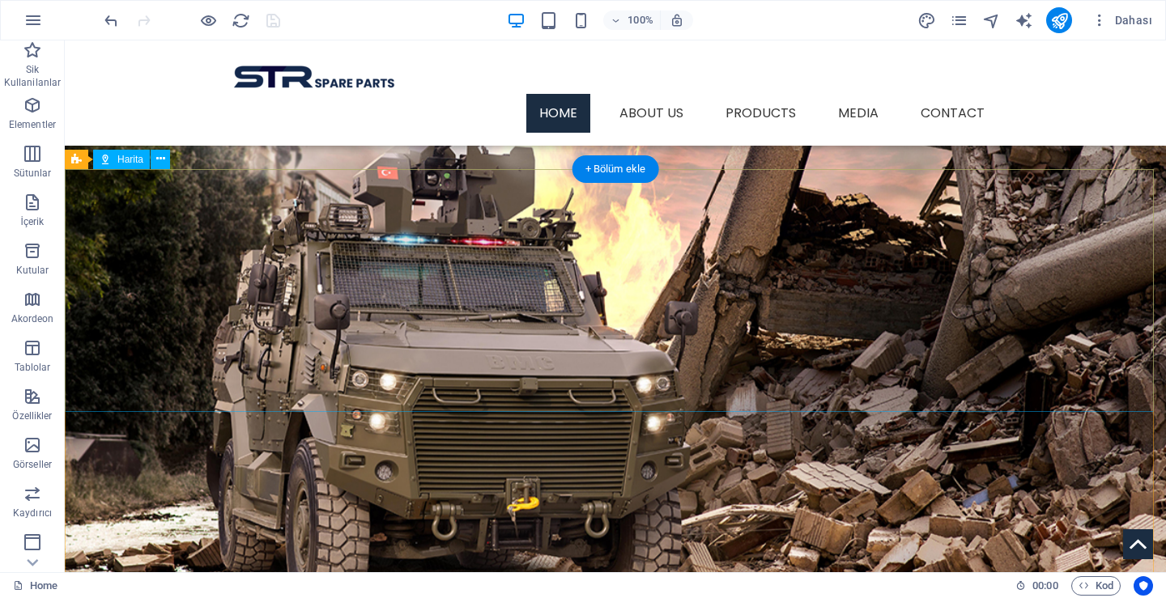
scroll to position [1311, 0]
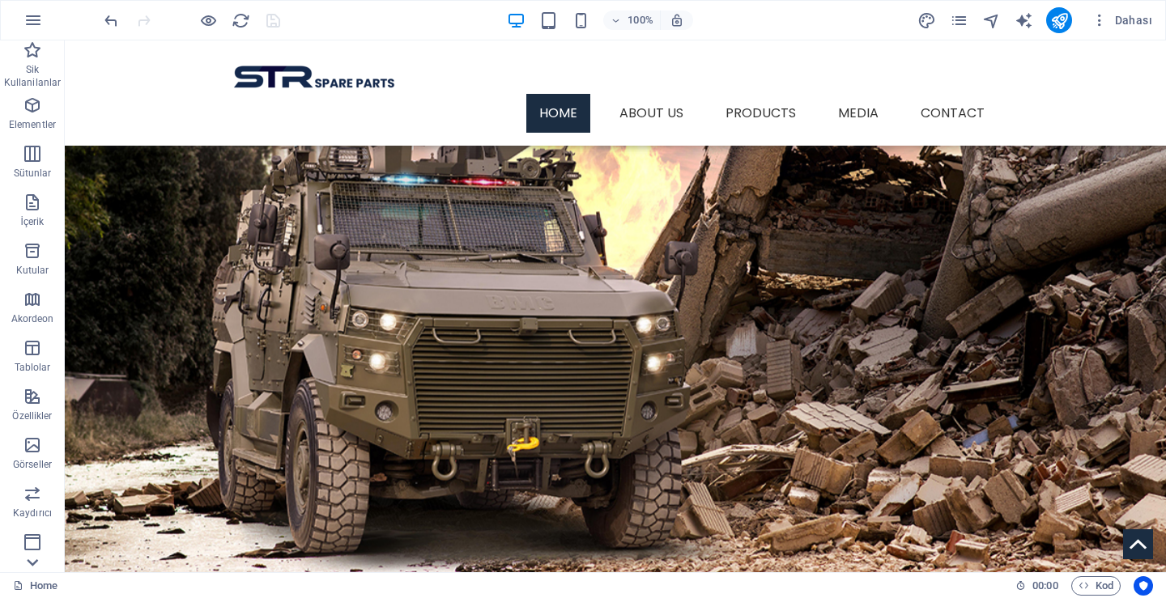
click at [30, 559] on icon at bounding box center [32, 562] width 23 height 23
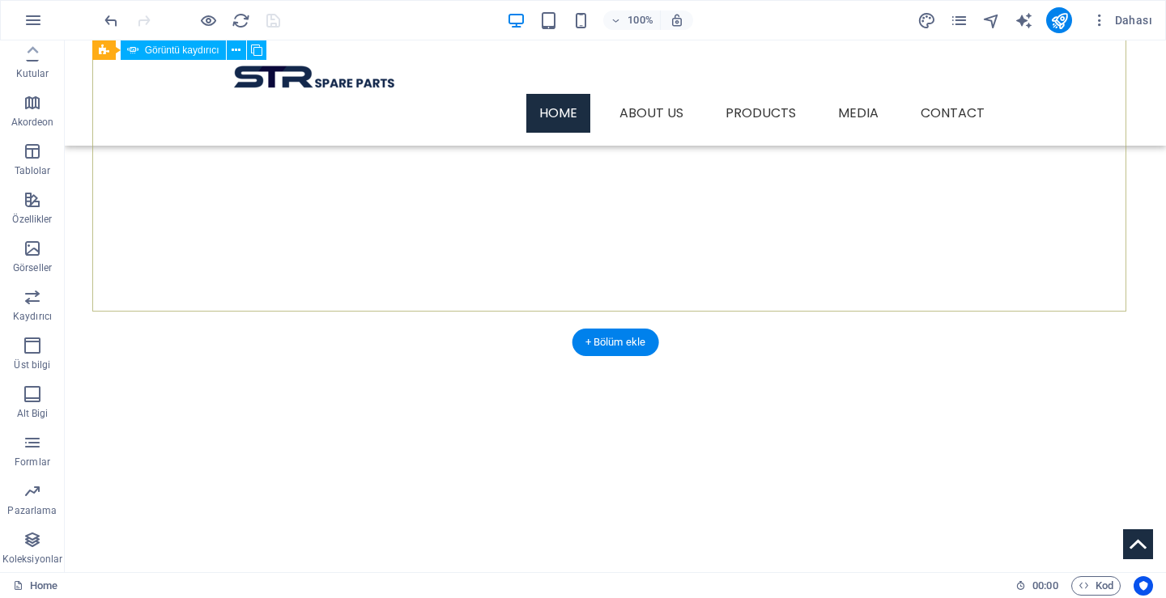
scroll to position [0, 0]
